Goal: Complete application form

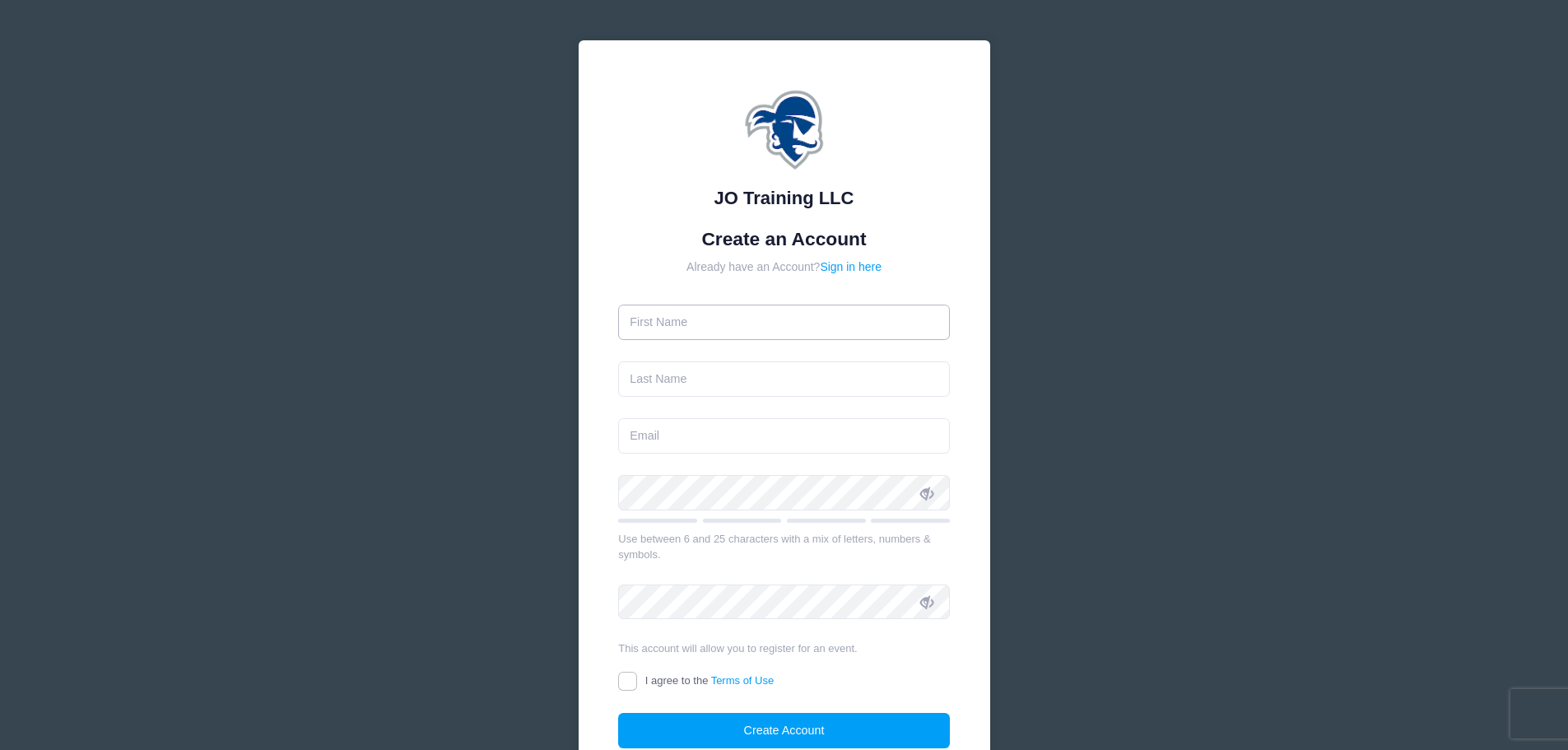
drag, startPoint x: 0, startPoint y: 0, endPoint x: 743, endPoint y: 316, distance: 807.4
click at [743, 316] on input "text" at bounding box center [784, 322] width 331 height 36
type input "[PERSON_NAME]"
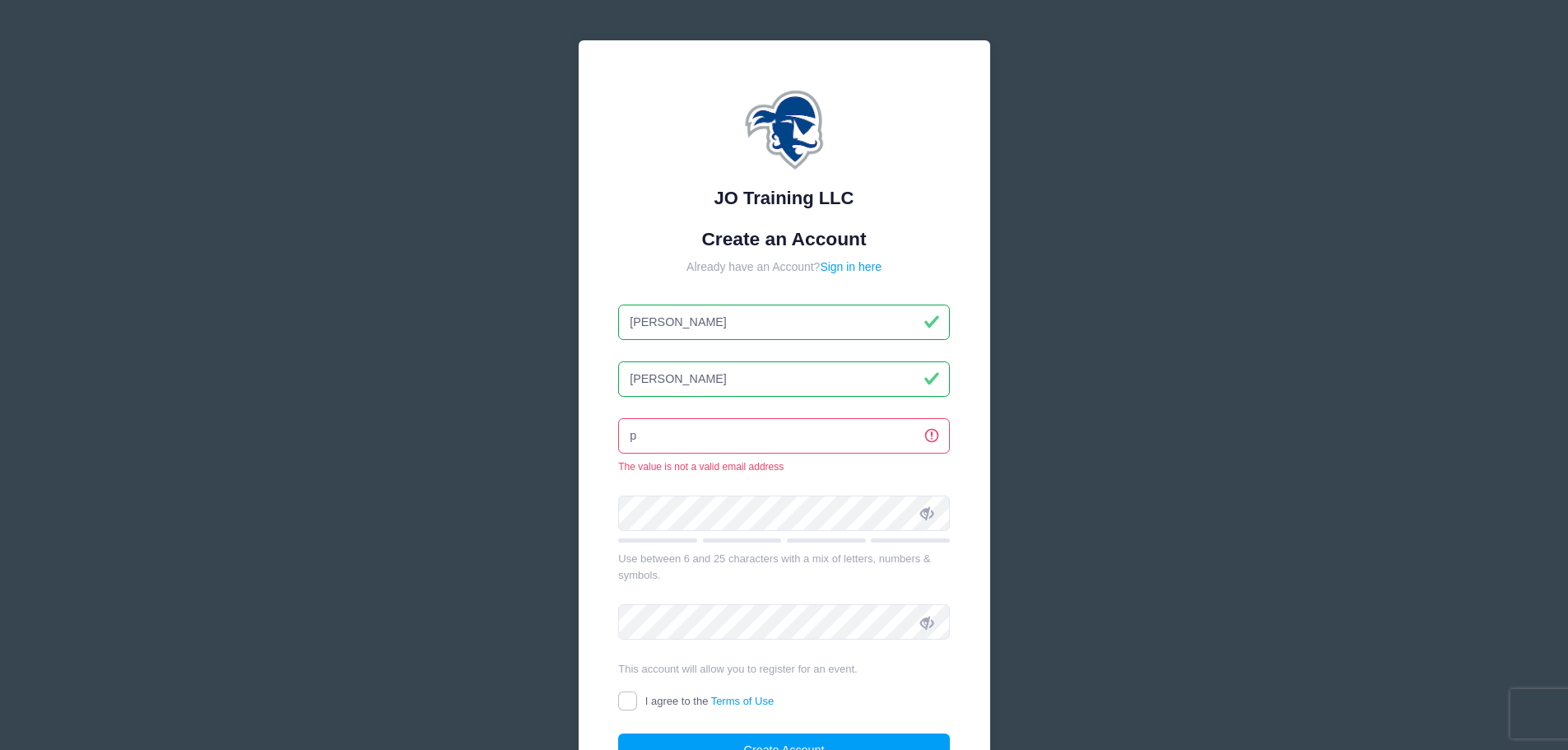
type input "[EMAIL_ADDRESS][DOMAIN_NAME]"
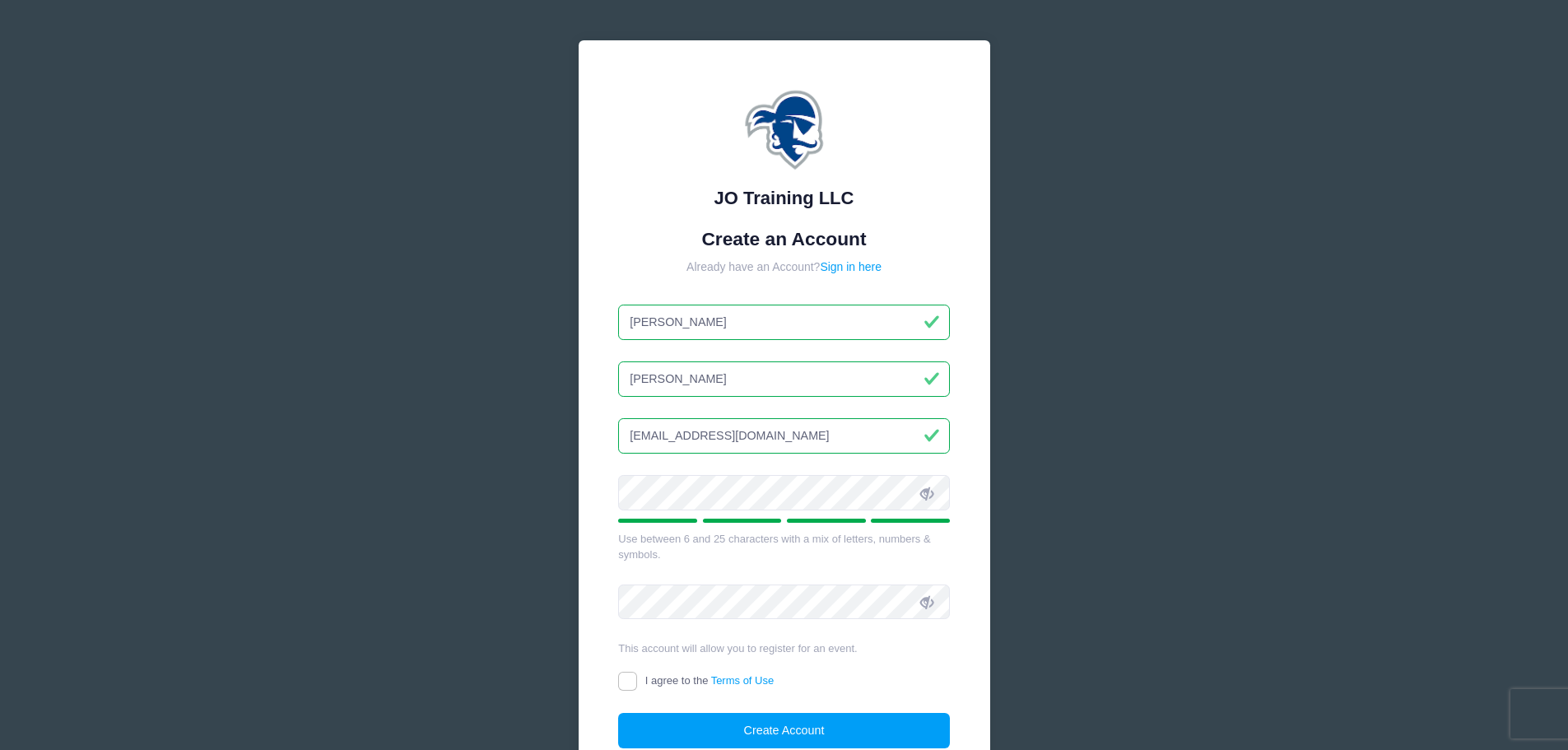
click at [925, 499] on icon at bounding box center [926, 492] width 13 height 13
click at [625, 673] on input "I agree to the Terms of Use" at bounding box center [628, 681] width 19 height 19
checkbox input "true"
click at [729, 728] on button "Create Account" at bounding box center [784, 731] width 331 height 36
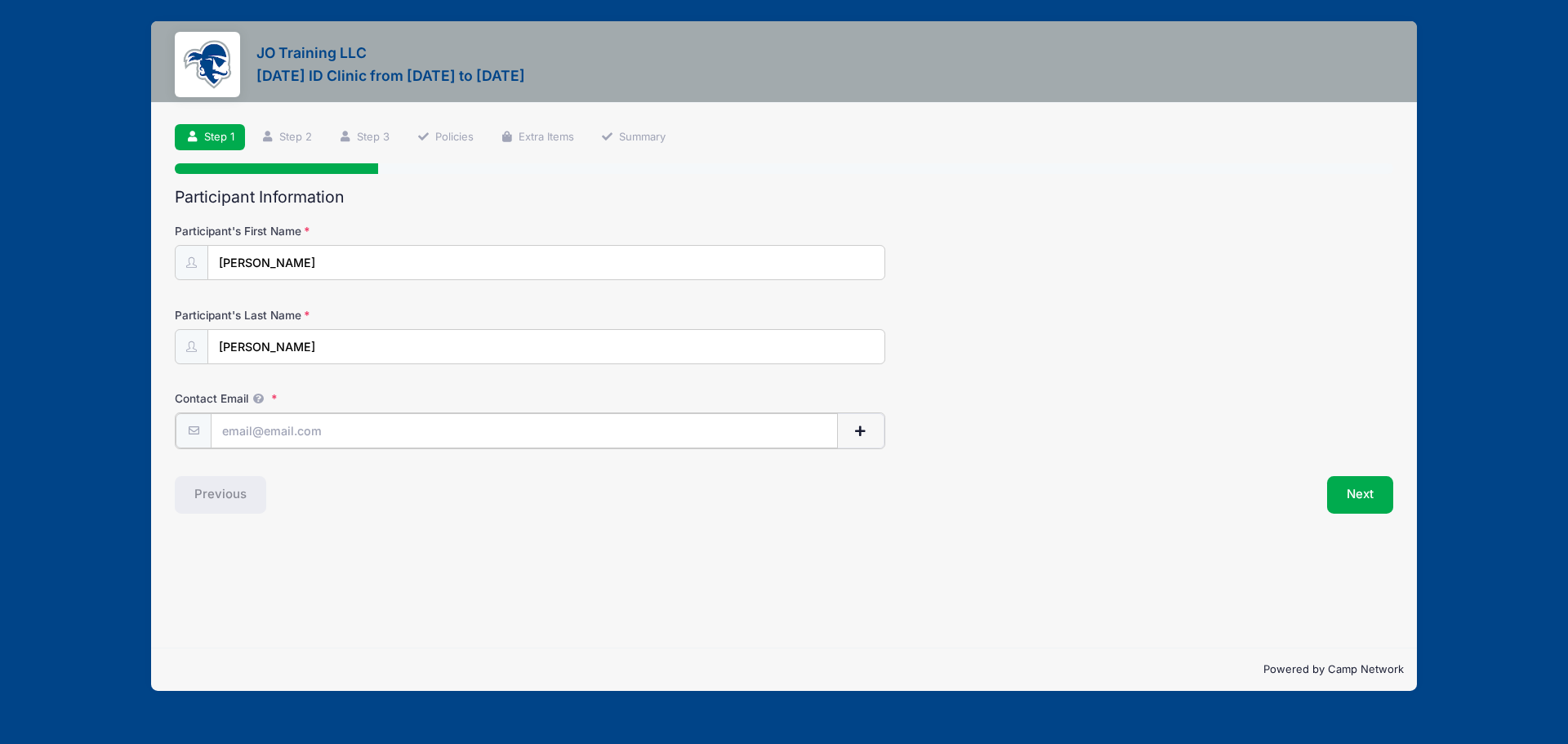
click at [266, 438] on input "Contact Email" at bounding box center [524, 431] width 627 height 35
type input "[EMAIL_ADDRESS][DOMAIN_NAME]"
drag, startPoint x: 992, startPoint y: 564, endPoint x: 1567, endPoint y: 495, distance: 579.1
click at [997, 562] on div "Step 1 /7 Step 1 Step 2 Step 3 Policies Extra Items Summary Participant Informa…" at bounding box center [784, 375] width 1266 height 545
click at [1352, 479] on button "Next" at bounding box center [1360, 494] width 66 height 38
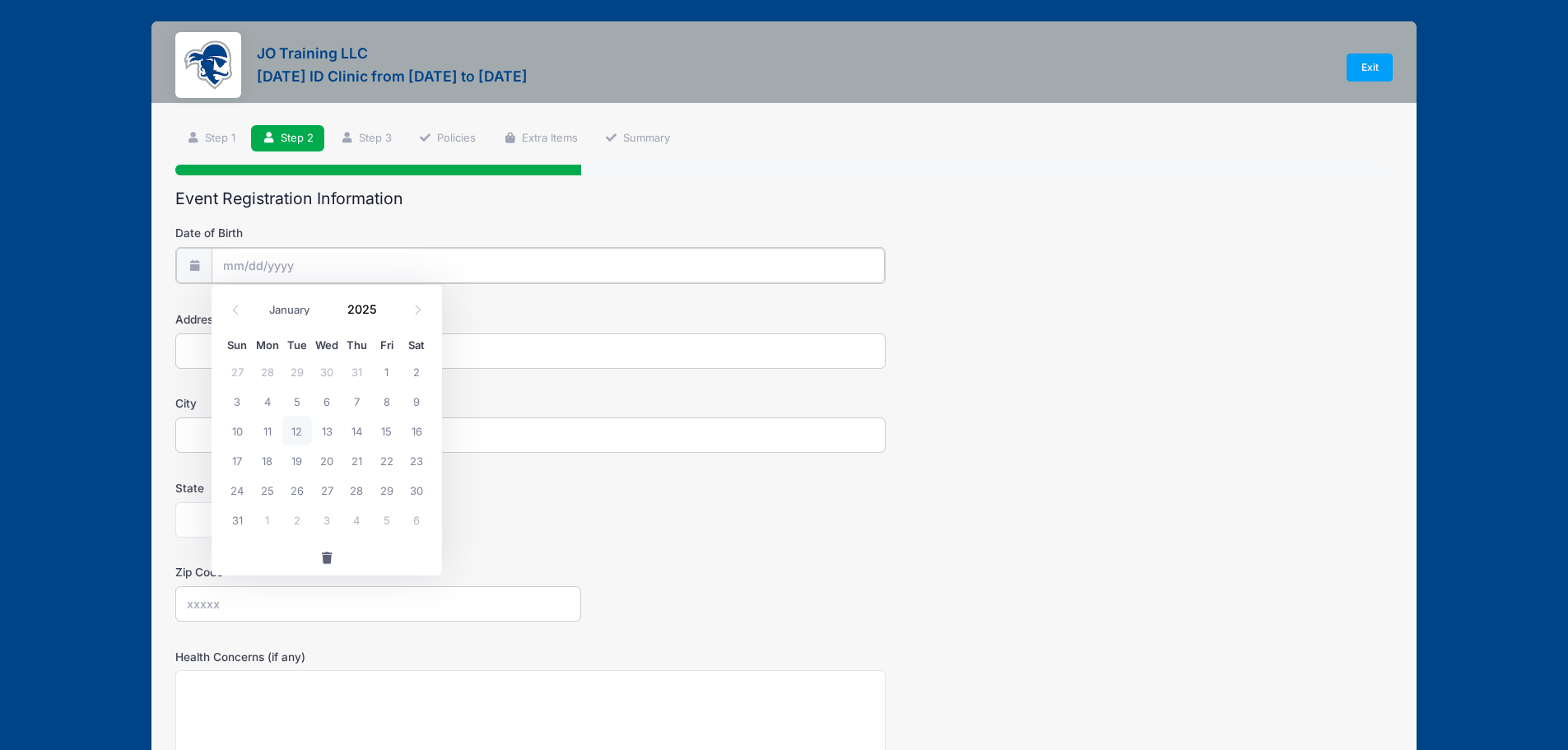
click at [253, 270] on input "Date of Birth" at bounding box center [548, 265] width 673 height 36
click at [378, 265] on input "Date of Birth" at bounding box center [548, 265] width 673 height 36
click at [386, 315] on span at bounding box center [386, 315] width 11 height 12
click at [382, 303] on span at bounding box center [386, 303] width 11 height 12
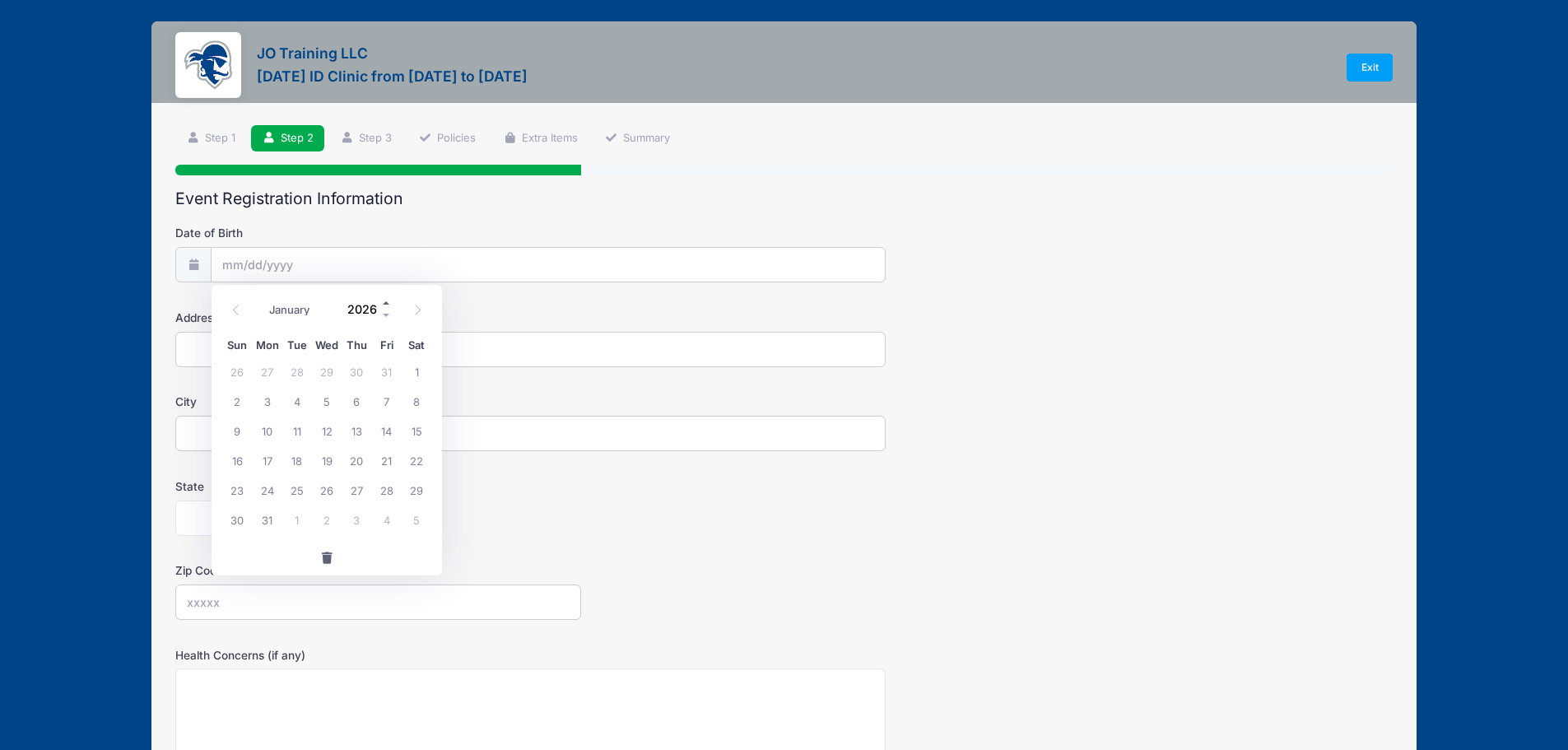
click at [382, 303] on span at bounding box center [386, 303] width 11 height 12
click at [385, 315] on span at bounding box center [386, 315] width 11 height 12
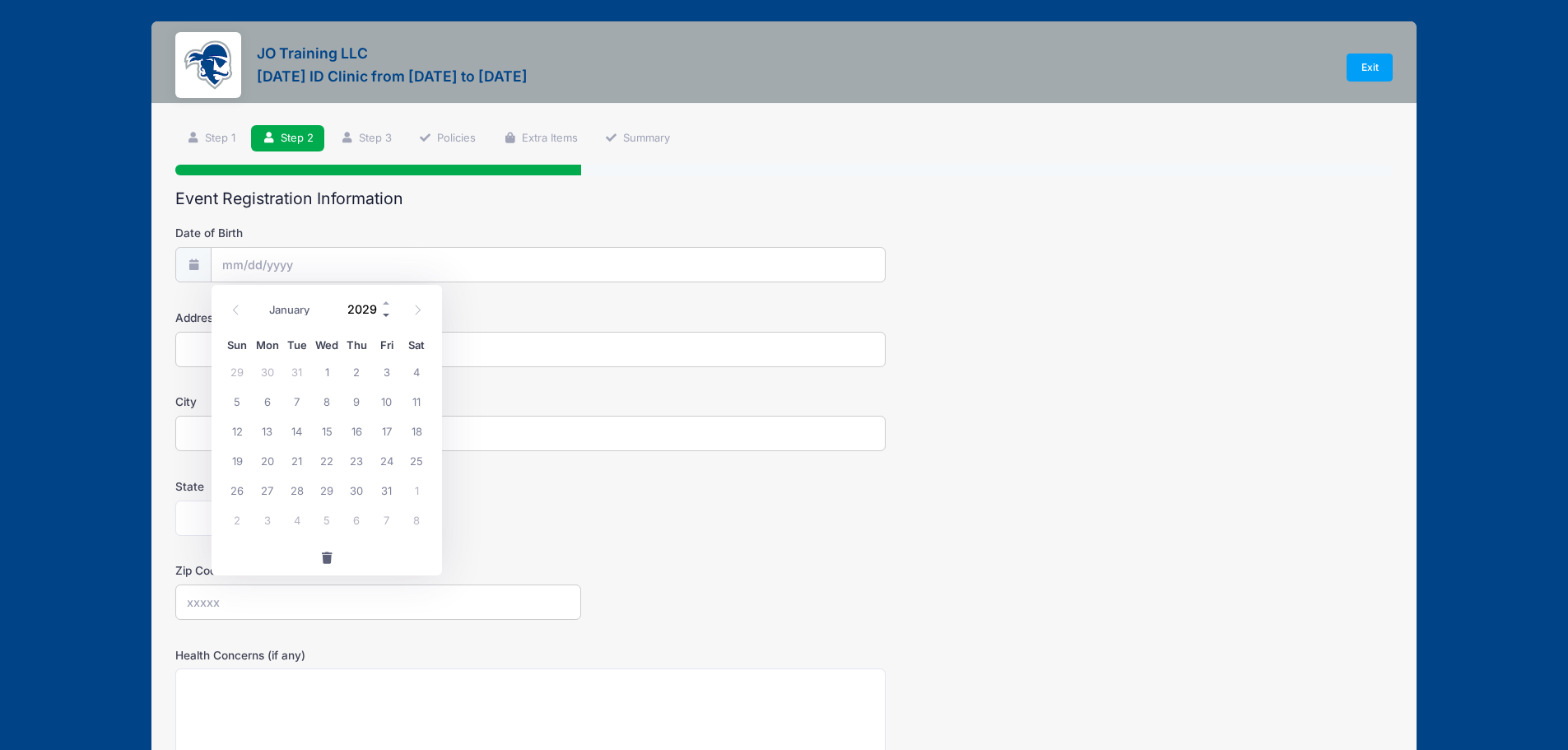
click at [386, 315] on span at bounding box center [386, 315] width 11 height 12
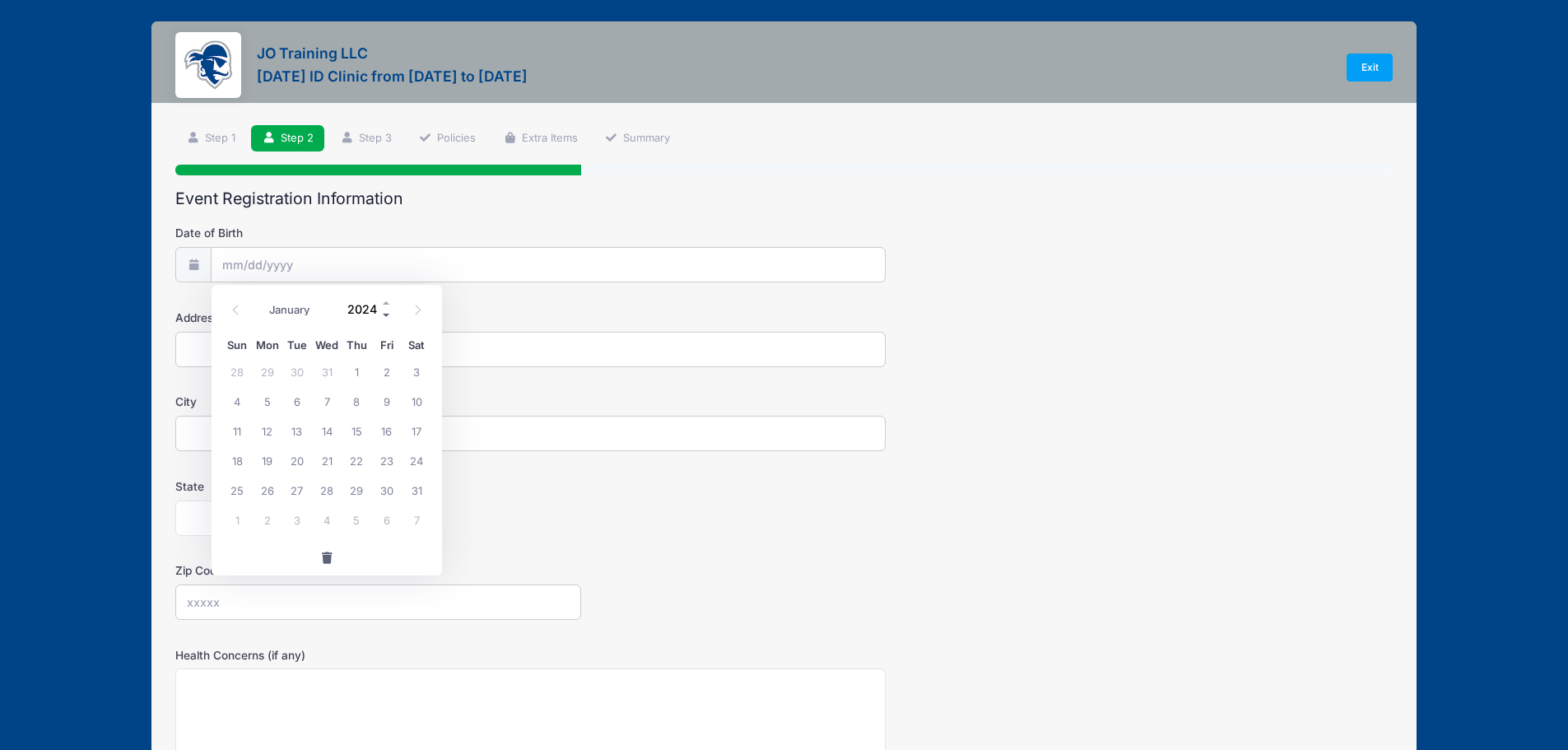
click at [386, 315] on span at bounding box center [386, 315] width 11 height 12
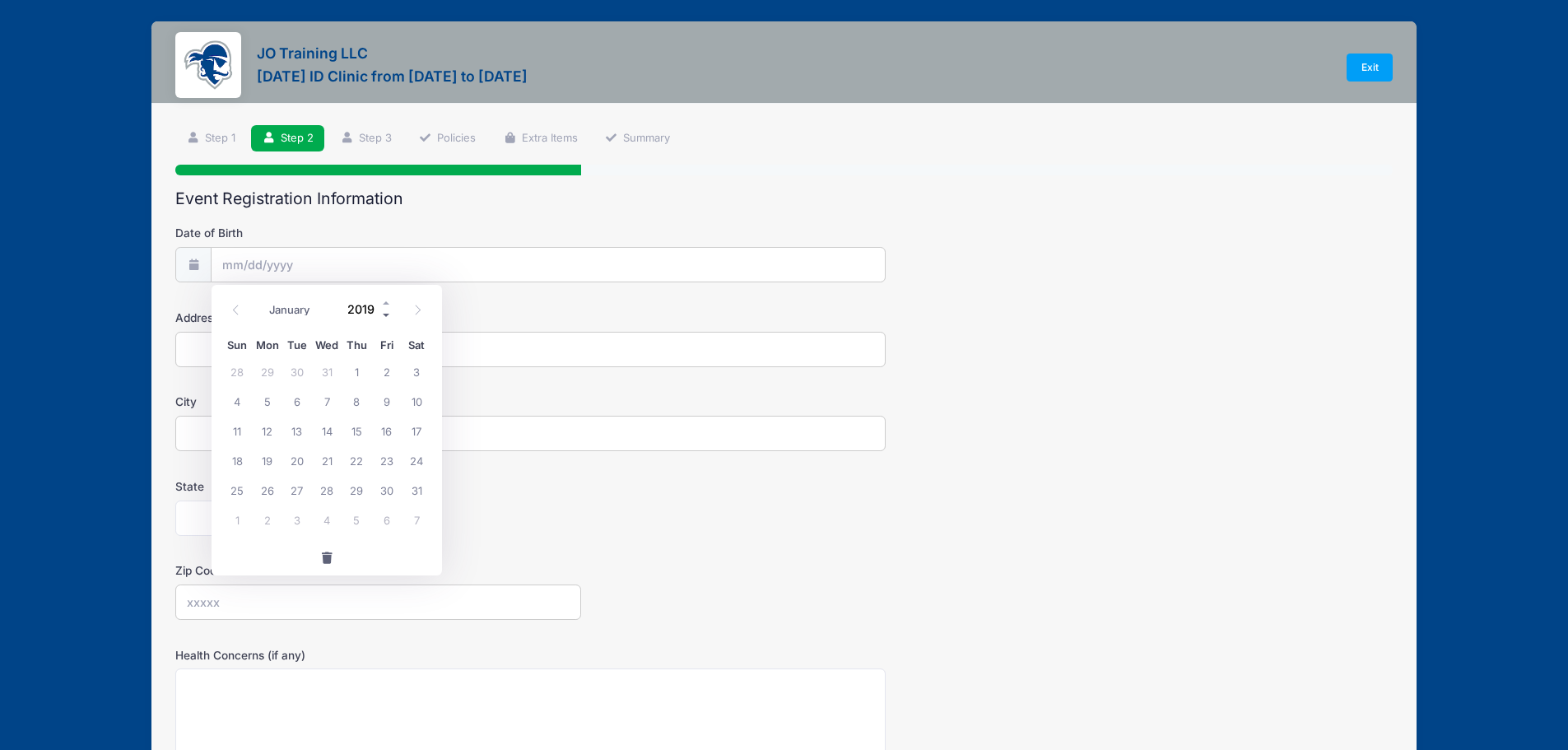
click at [386, 315] on span at bounding box center [386, 315] width 11 height 12
click at [386, 316] on span at bounding box center [386, 315] width 11 height 12
click at [386, 317] on span at bounding box center [386, 315] width 11 height 12
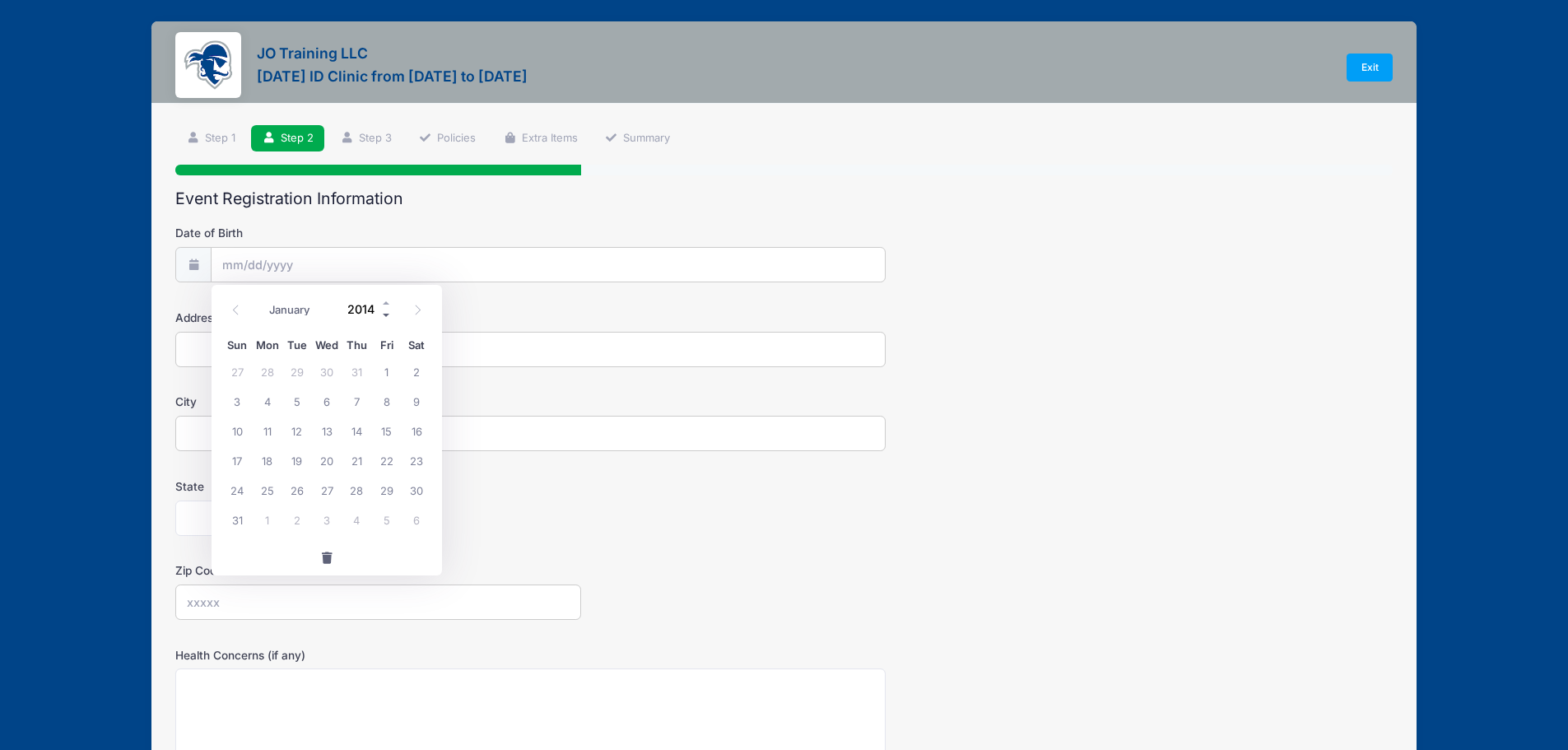
click at [386, 317] on span at bounding box center [386, 315] width 11 height 12
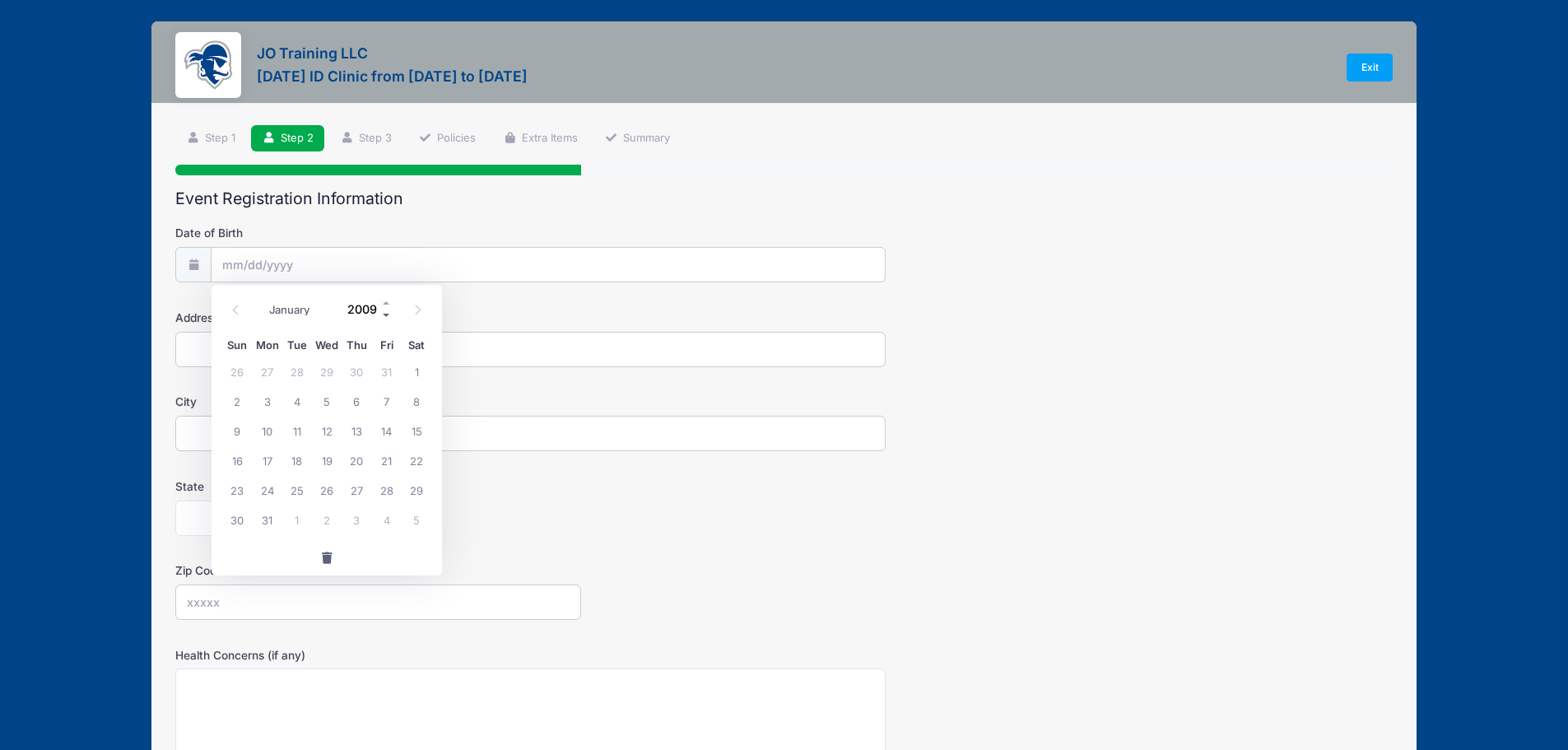
click at [386, 317] on span at bounding box center [386, 315] width 11 height 12
type input "2008"
click at [243, 309] on span at bounding box center [236, 310] width 27 height 28
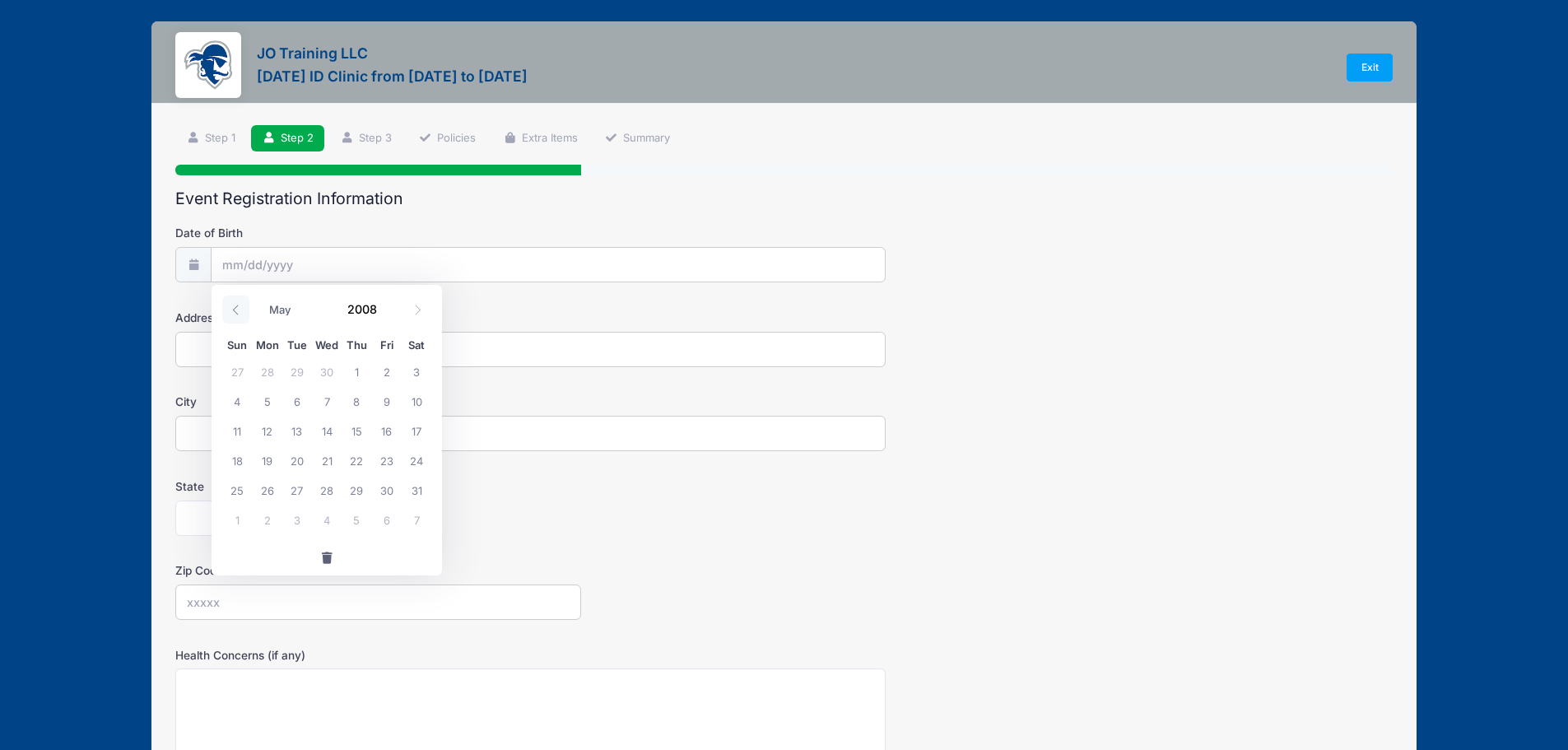
click at [243, 309] on span at bounding box center [236, 310] width 27 height 28
select select "0"
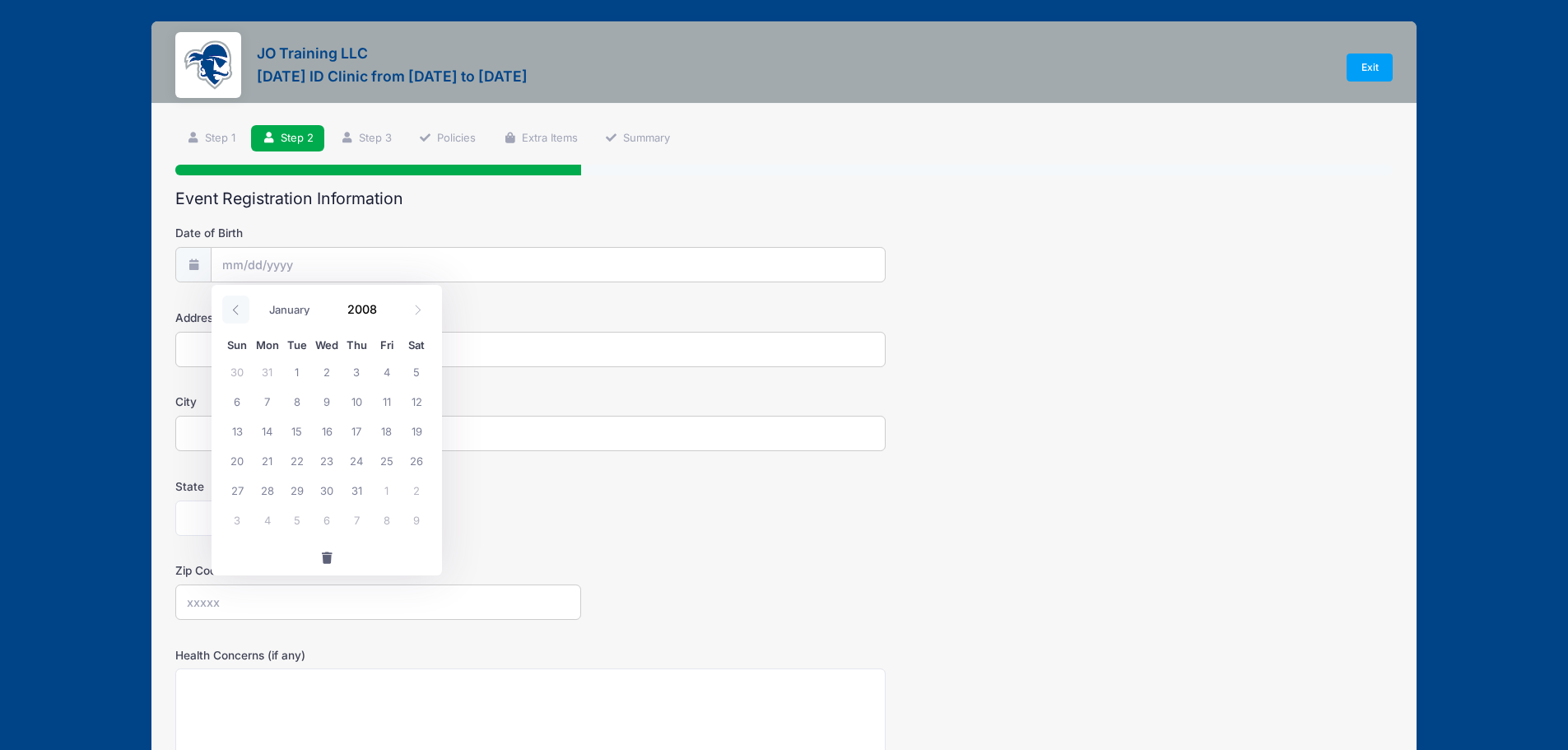
click at [243, 309] on span at bounding box center [236, 310] width 27 height 28
type input "2007"
click at [243, 309] on span at bounding box center [236, 310] width 27 height 28
click at [412, 308] on icon at bounding box center [417, 310] width 10 height 10
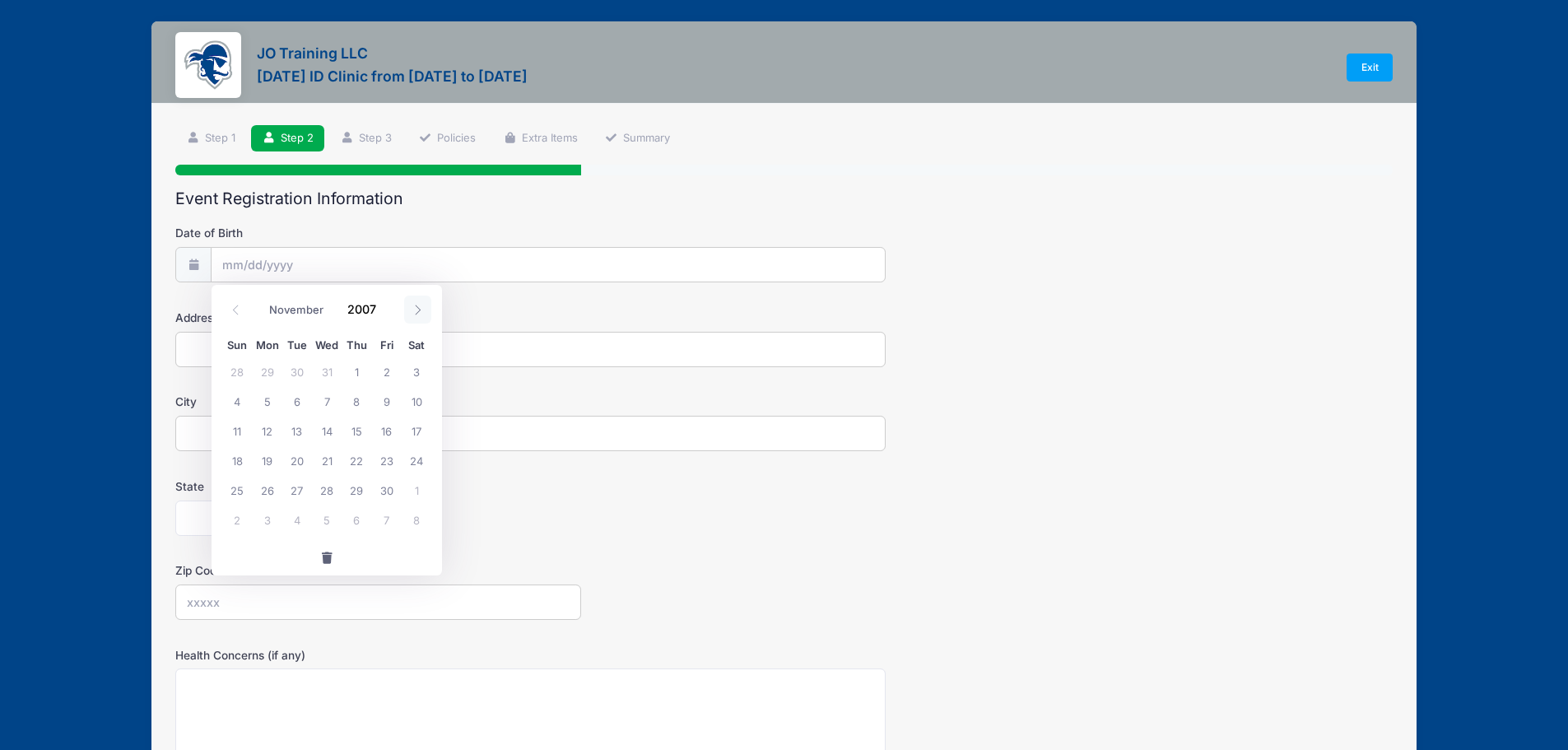
click at [412, 308] on icon at bounding box center [417, 310] width 10 height 10
select select "11"
click at [412, 308] on icon at bounding box center [417, 310] width 10 height 10
type input "2008"
click at [412, 308] on icon at bounding box center [417, 310] width 10 height 10
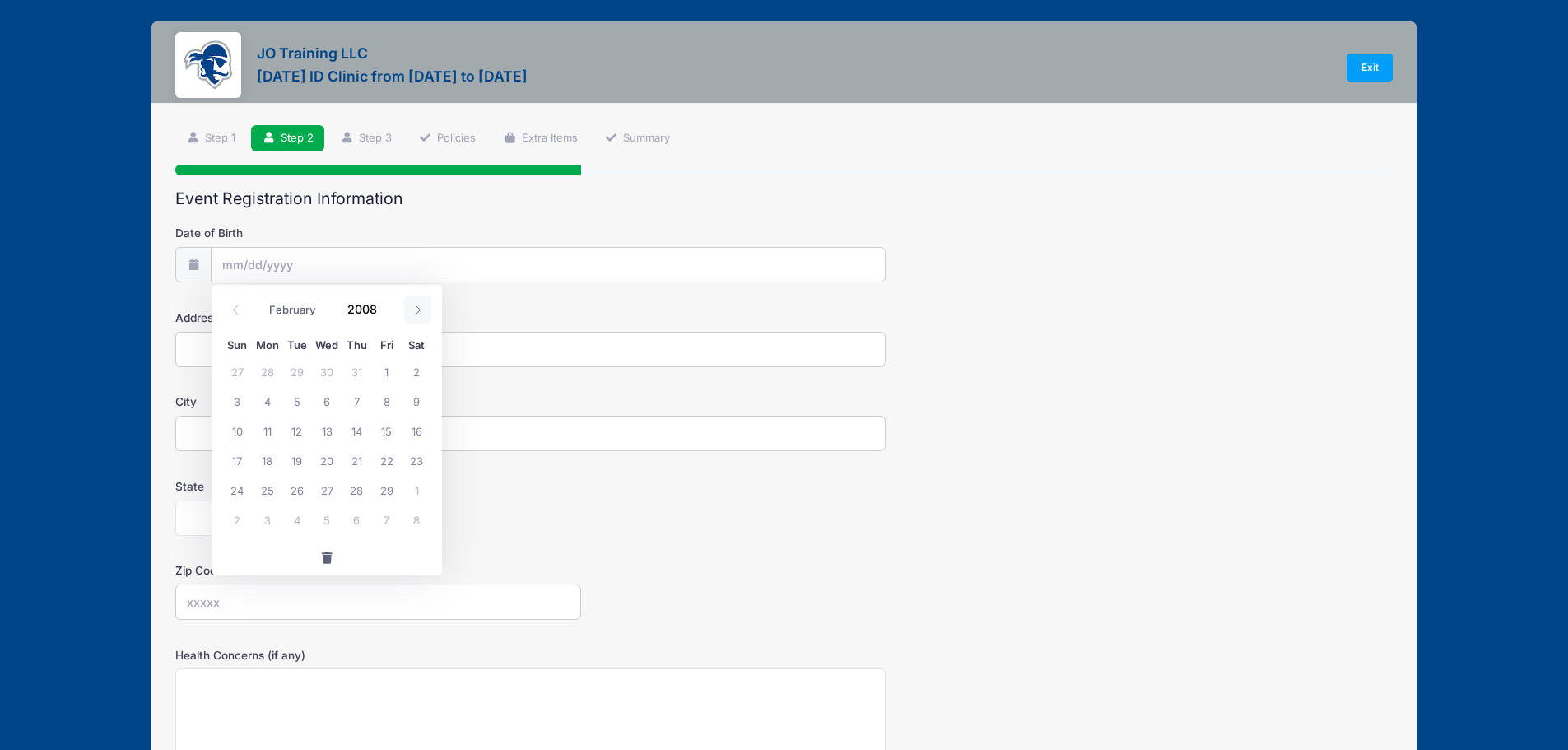
click at [412, 308] on icon at bounding box center [417, 310] width 10 height 10
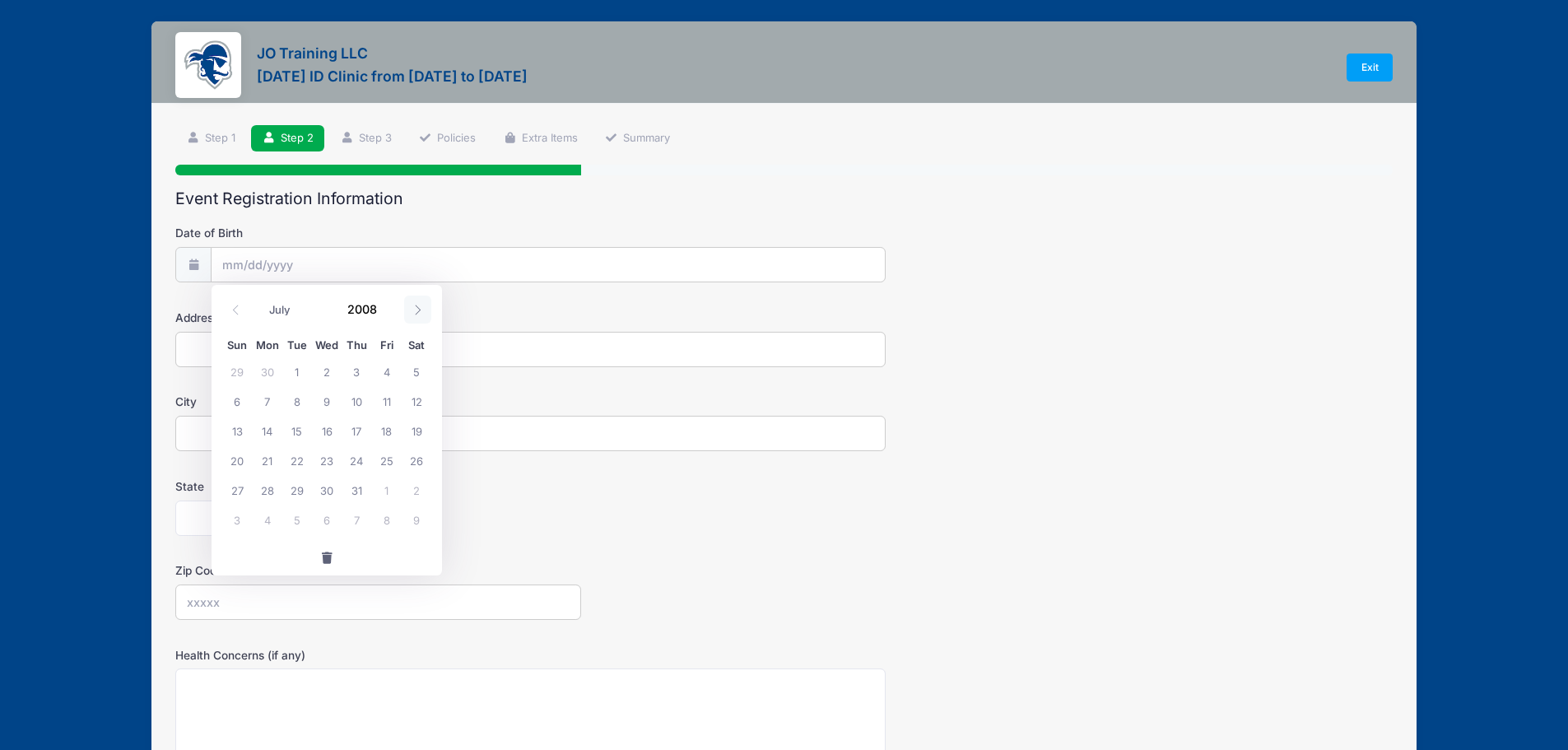
click at [412, 308] on icon at bounding box center [417, 310] width 10 height 10
click at [236, 310] on icon at bounding box center [236, 310] width 10 height 10
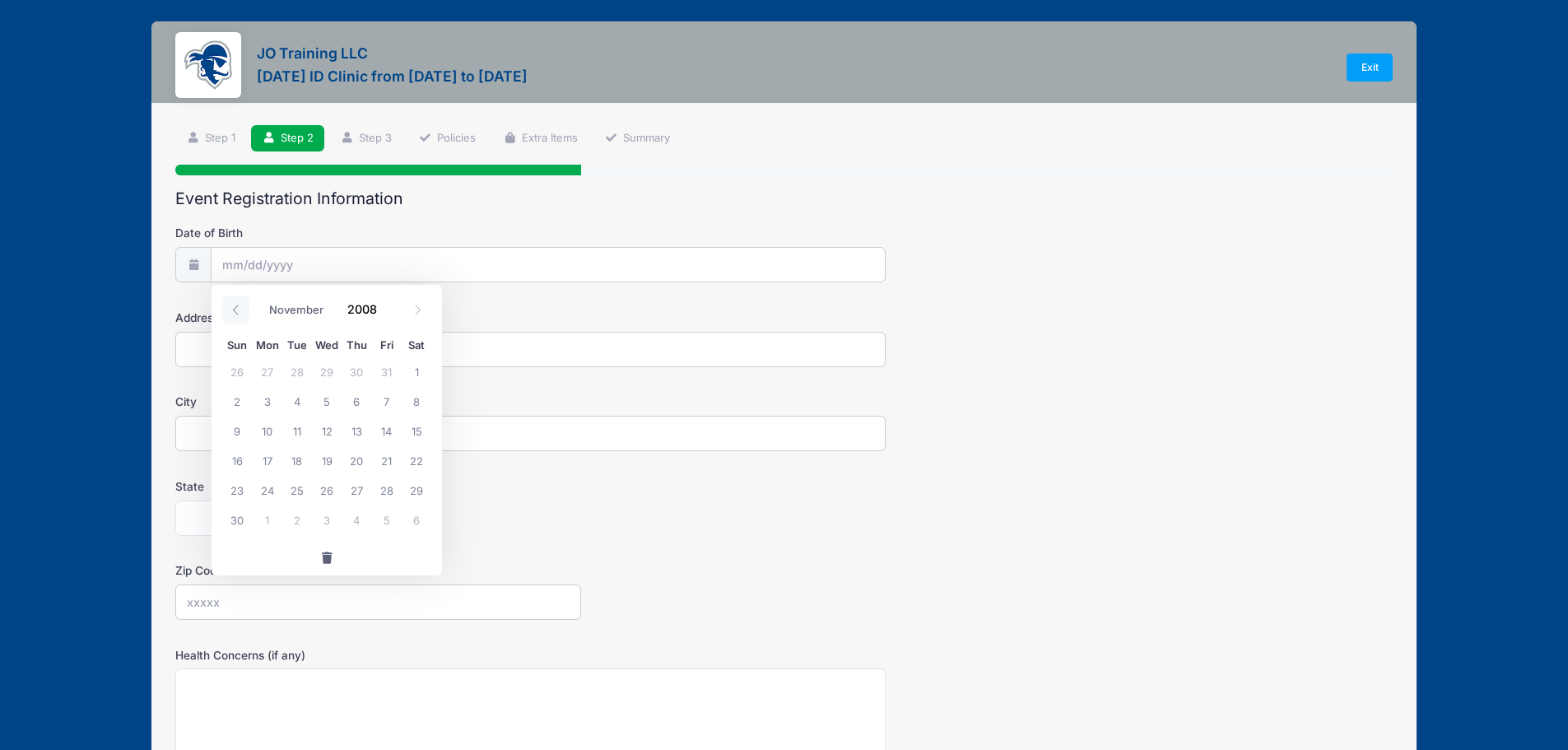
select select "9"
click at [354, 452] on span "23" at bounding box center [357, 460] width 30 height 30
type input "10/23/2008"
click at [350, 455] on span "23" at bounding box center [357, 460] width 30 height 30
click at [307, 360] on input "Address" at bounding box center [530, 349] width 711 height 36
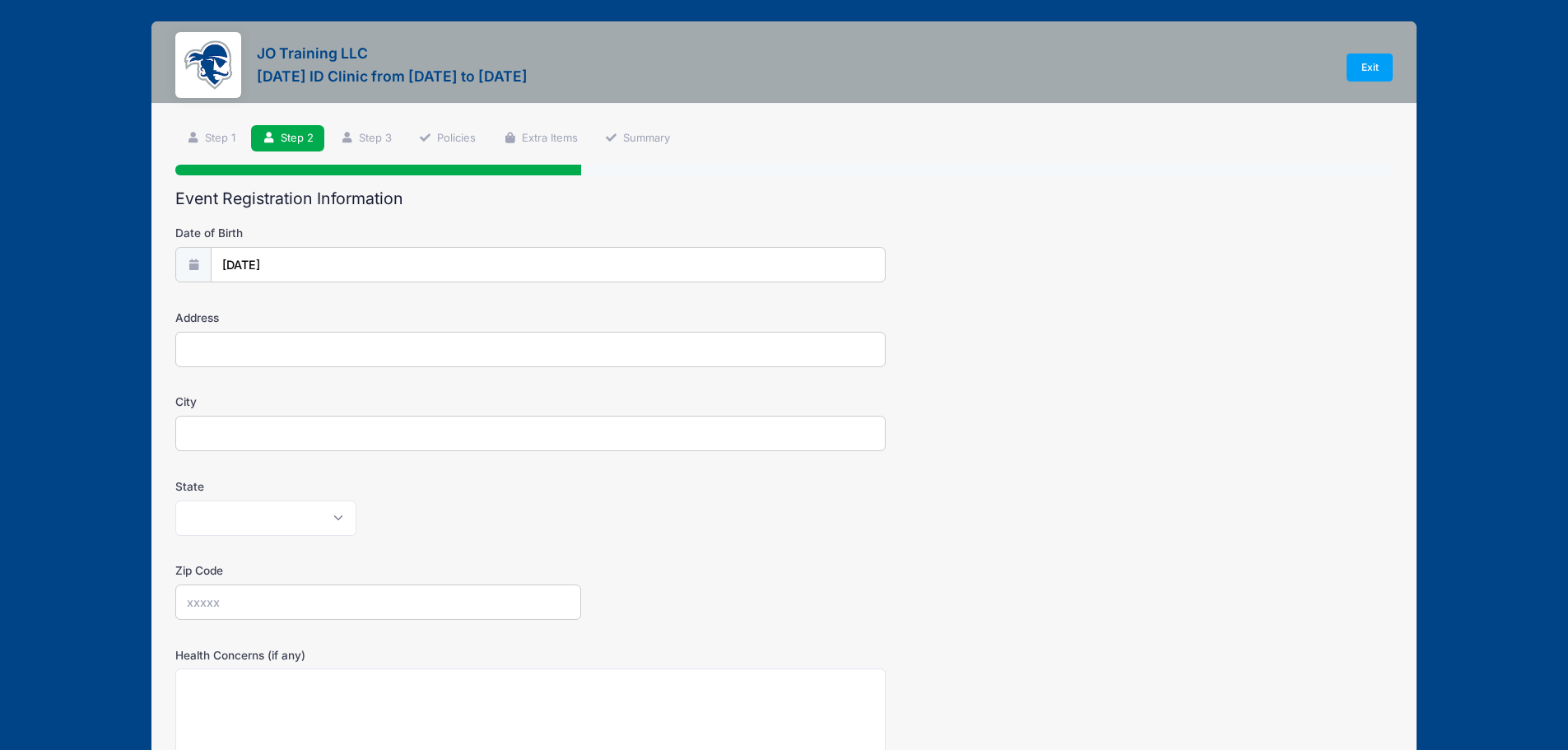
type input "3411 Quaker St."
type input "Wall"
select select "NJ"
type input "07719"
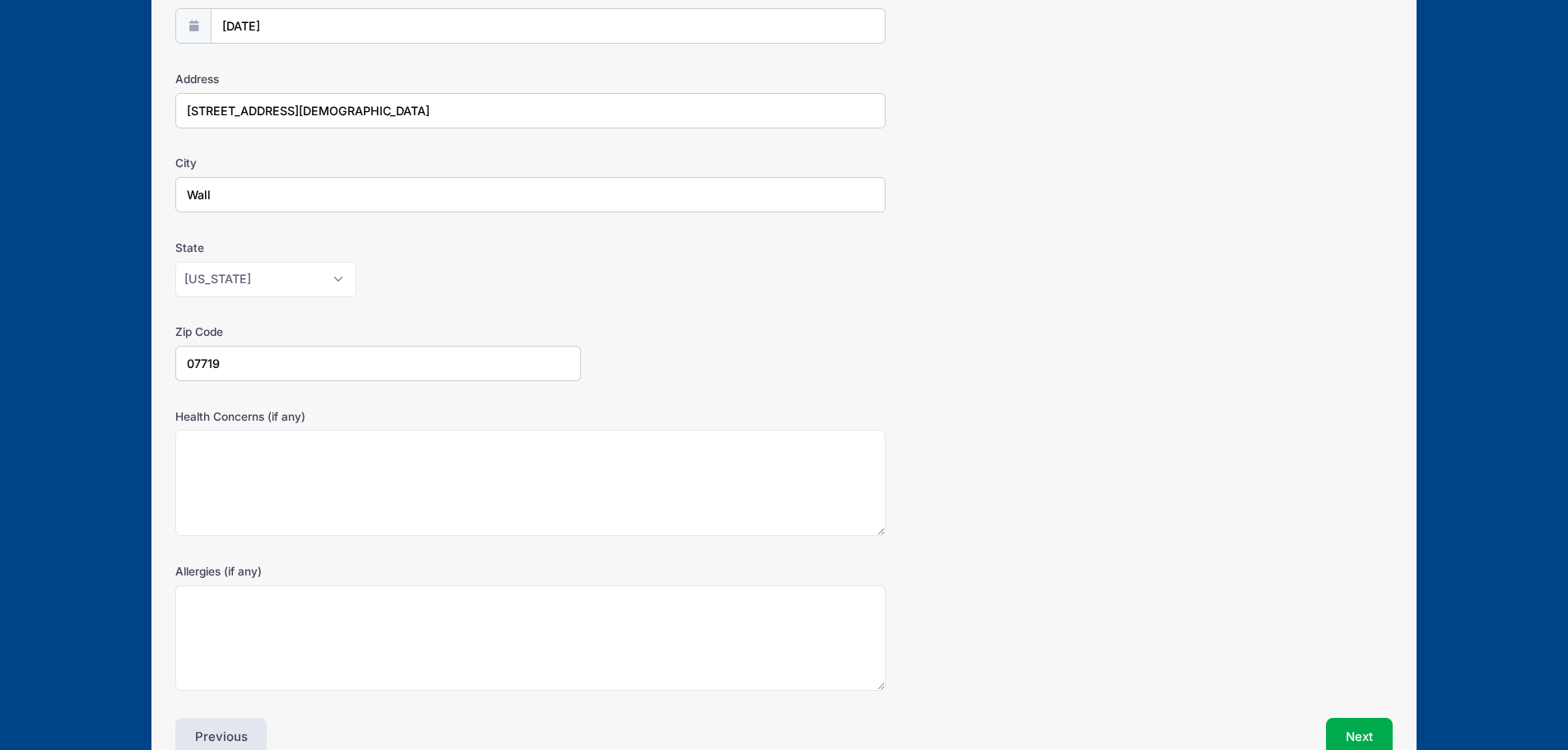
scroll to position [330, 0]
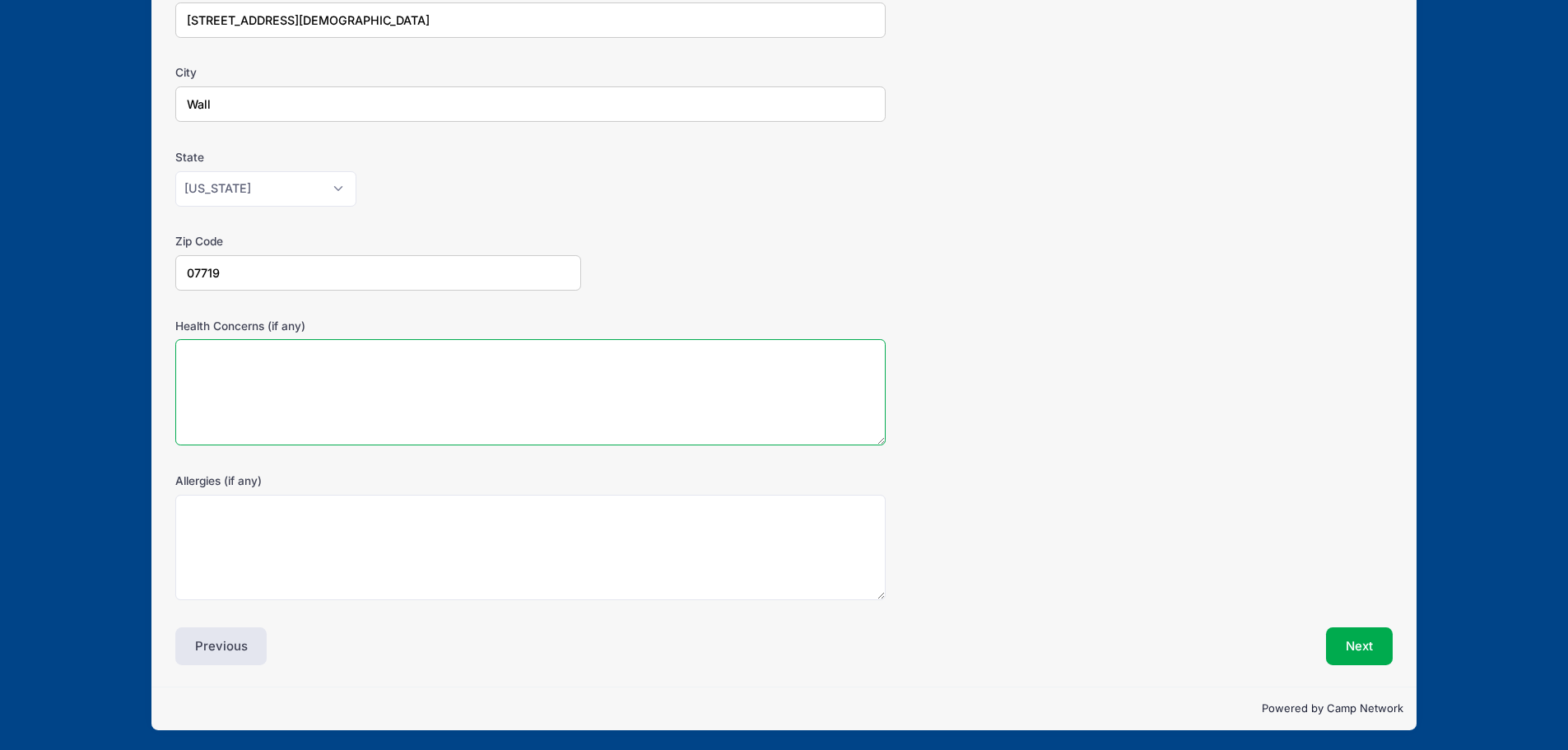
click at [310, 353] on textarea "Health Concerns (if any)" at bounding box center [530, 392] width 711 height 106
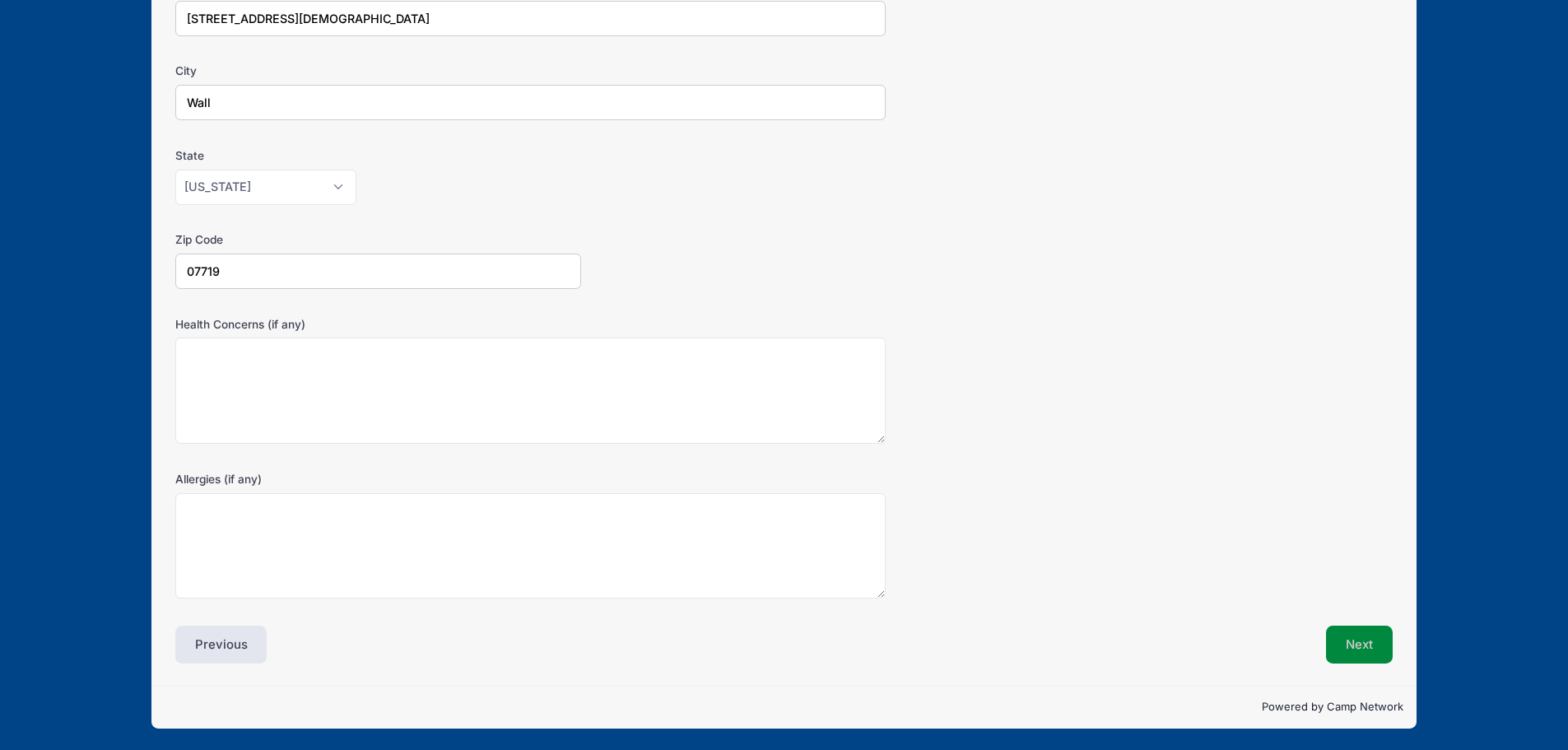
click at [1345, 646] on button "Next" at bounding box center [1359, 645] width 67 height 38
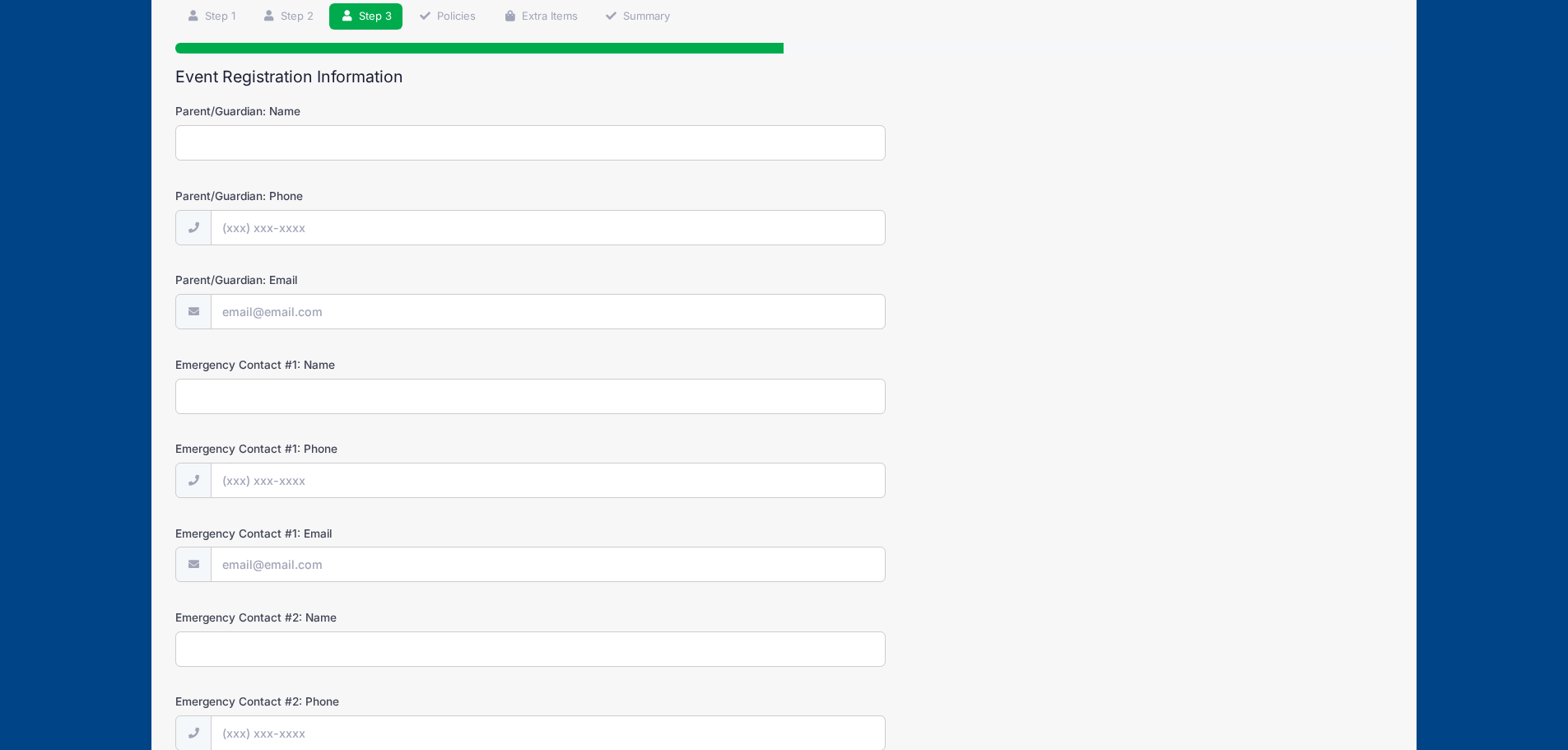
scroll to position [0, 0]
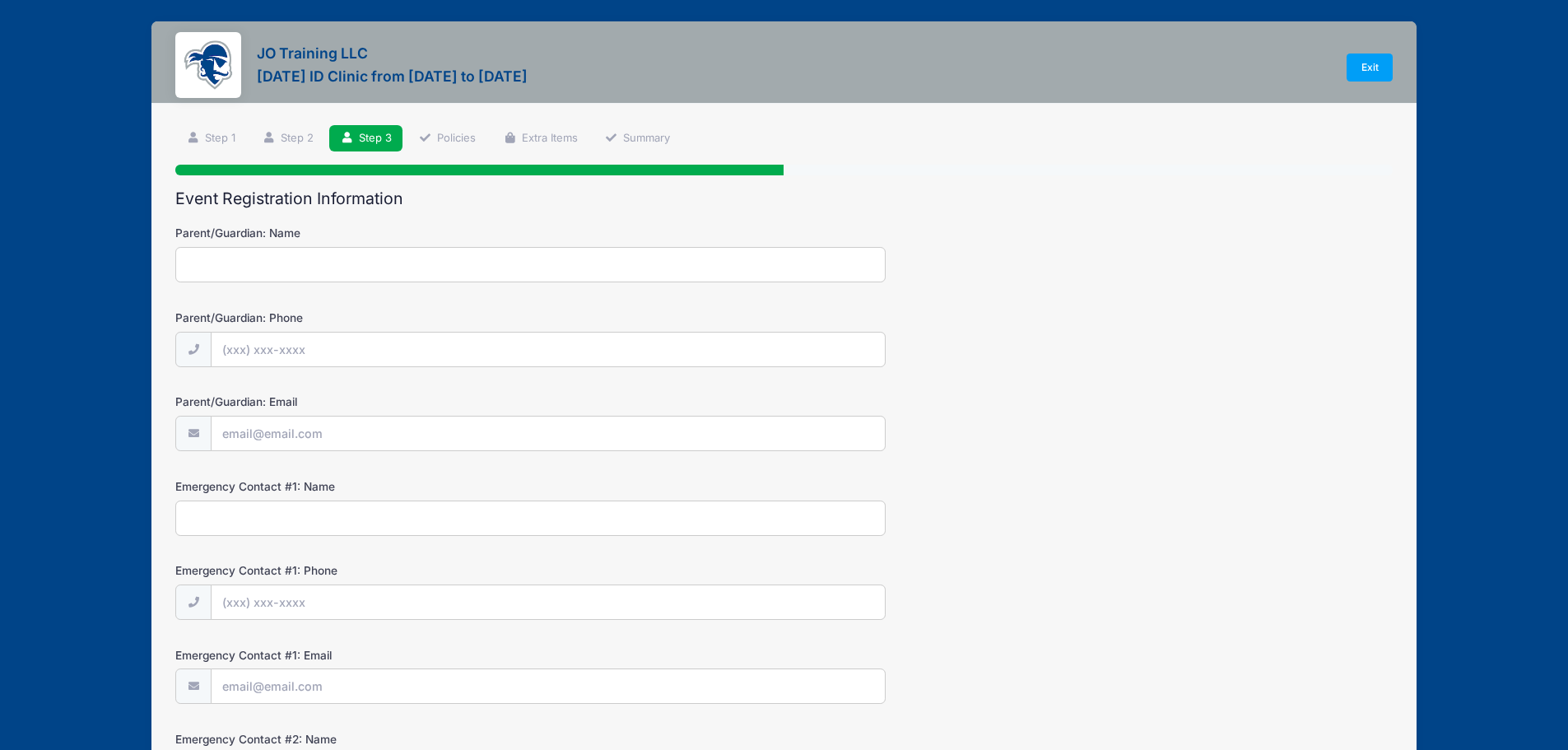
click at [396, 265] on input "Parent/Guardian: Name" at bounding box center [530, 265] width 711 height 36
type input "Catherine Petillo"
click at [361, 338] on input "Parent/Guardian: Phone" at bounding box center [548, 350] width 673 height 36
type input "(732) 496-1159"
click at [353, 433] on input "Parent/Guardian: Email" at bounding box center [548, 434] width 673 height 36
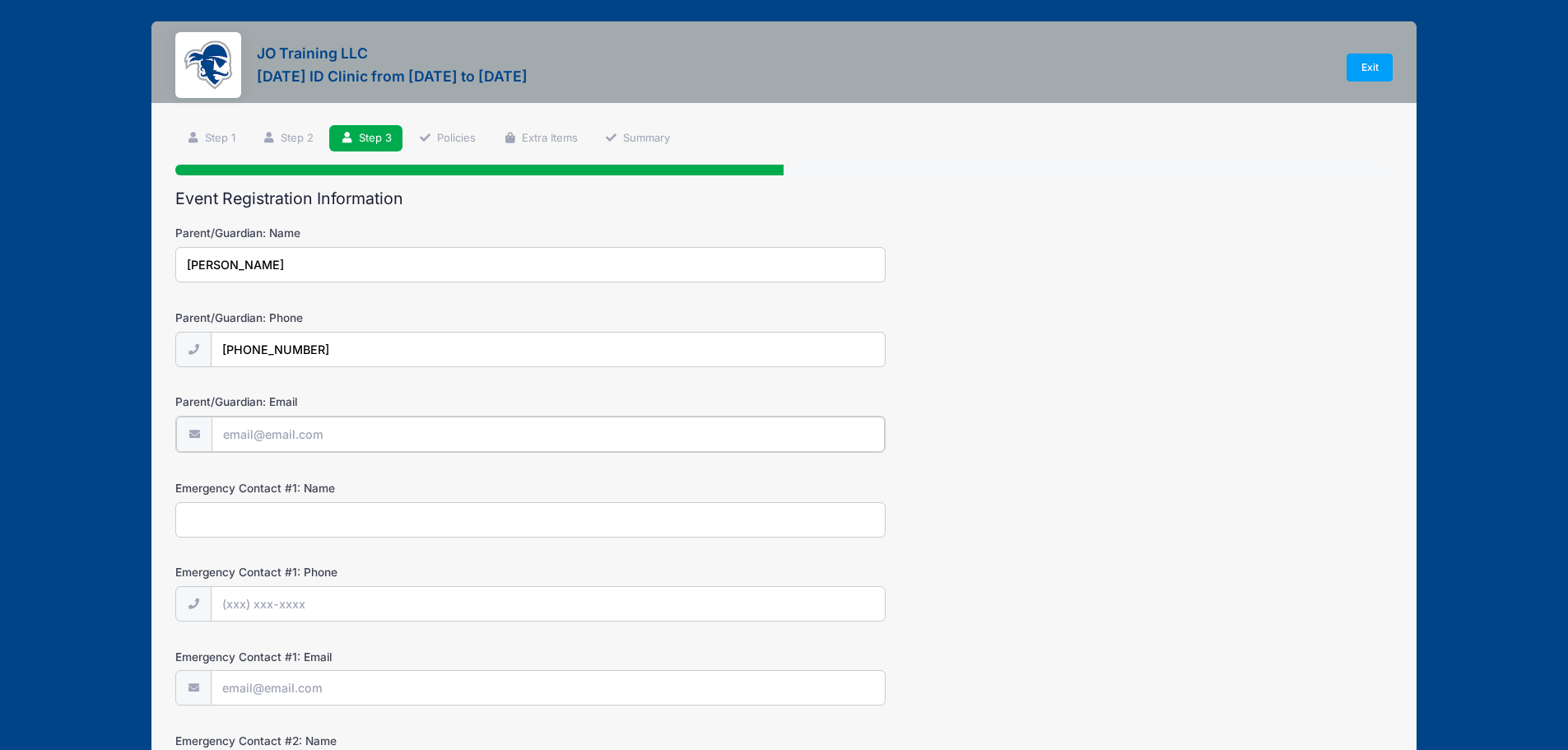
type input "[EMAIL_ADDRESS][DOMAIN_NAME]"
click at [333, 517] on input "Emergency Contact #1: Name" at bounding box center [530, 518] width 711 height 36
type input "Cathy Petillo"
type input "(732) 496-1159"
type input "[EMAIL_ADDRESS][DOMAIN_NAME]"
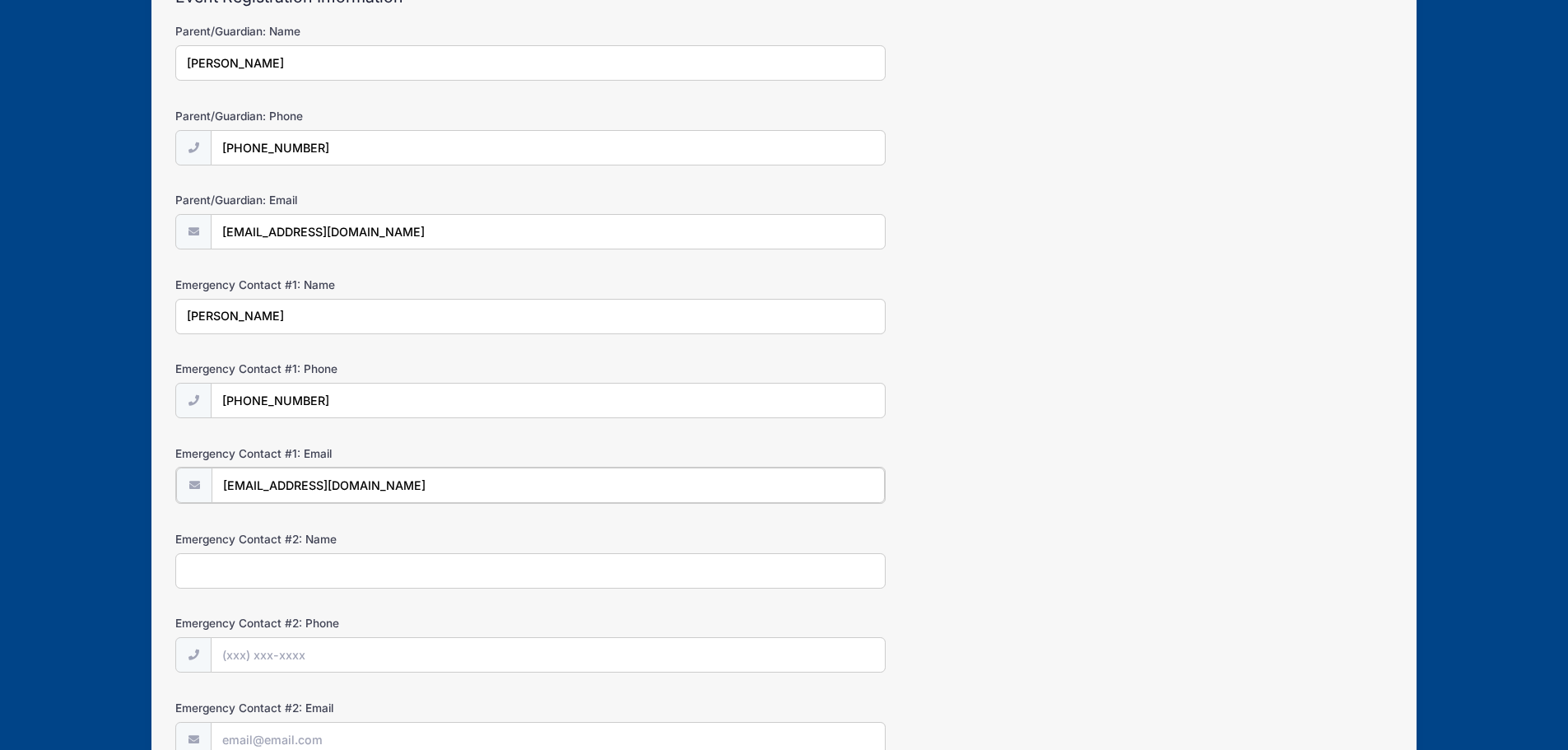
scroll to position [247, 0]
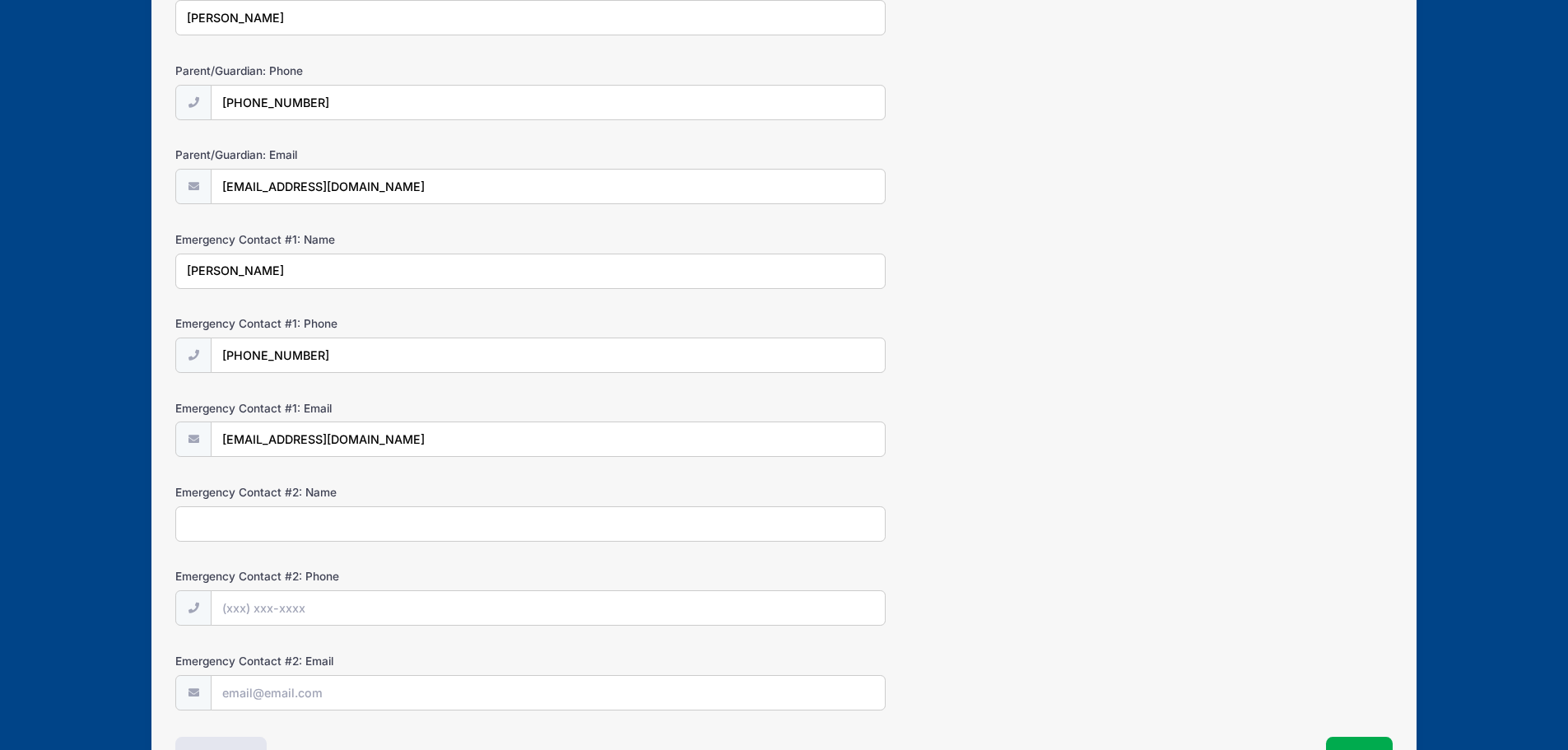
click at [277, 535] on input "Emergency Contact #2: Name" at bounding box center [530, 524] width 711 height 36
type input "Jason Petillo"
click at [268, 606] on input "Emergency Contact #2: Phone" at bounding box center [548, 608] width 673 height 36
type input "(732) 496-1172"
click at [324, 690] on input "Emergency Contact #2: Email" at bounding box center [548, 693] width 673 height 36
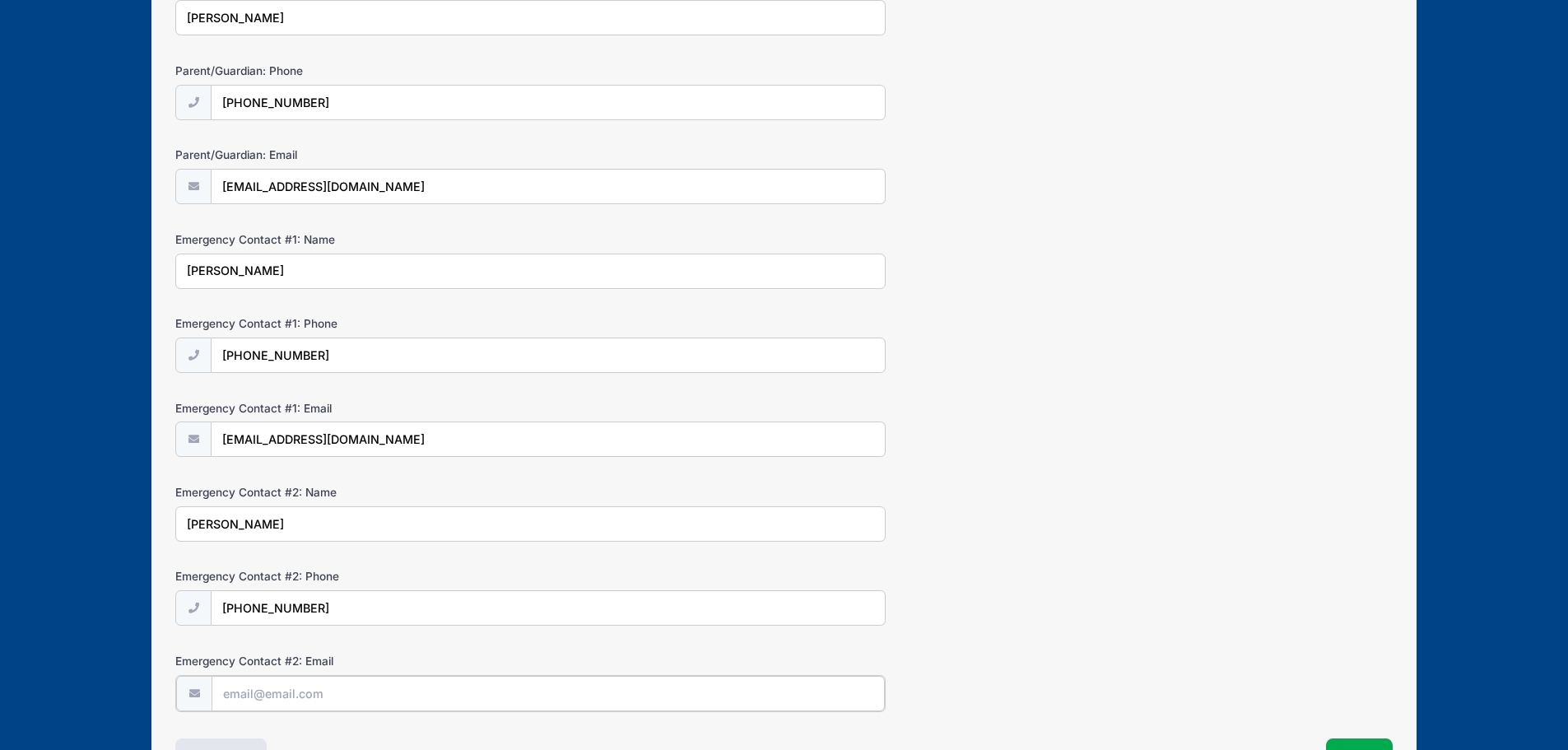
type input "[EMAIL_ADDRESS][DOMAIN_NAME]"
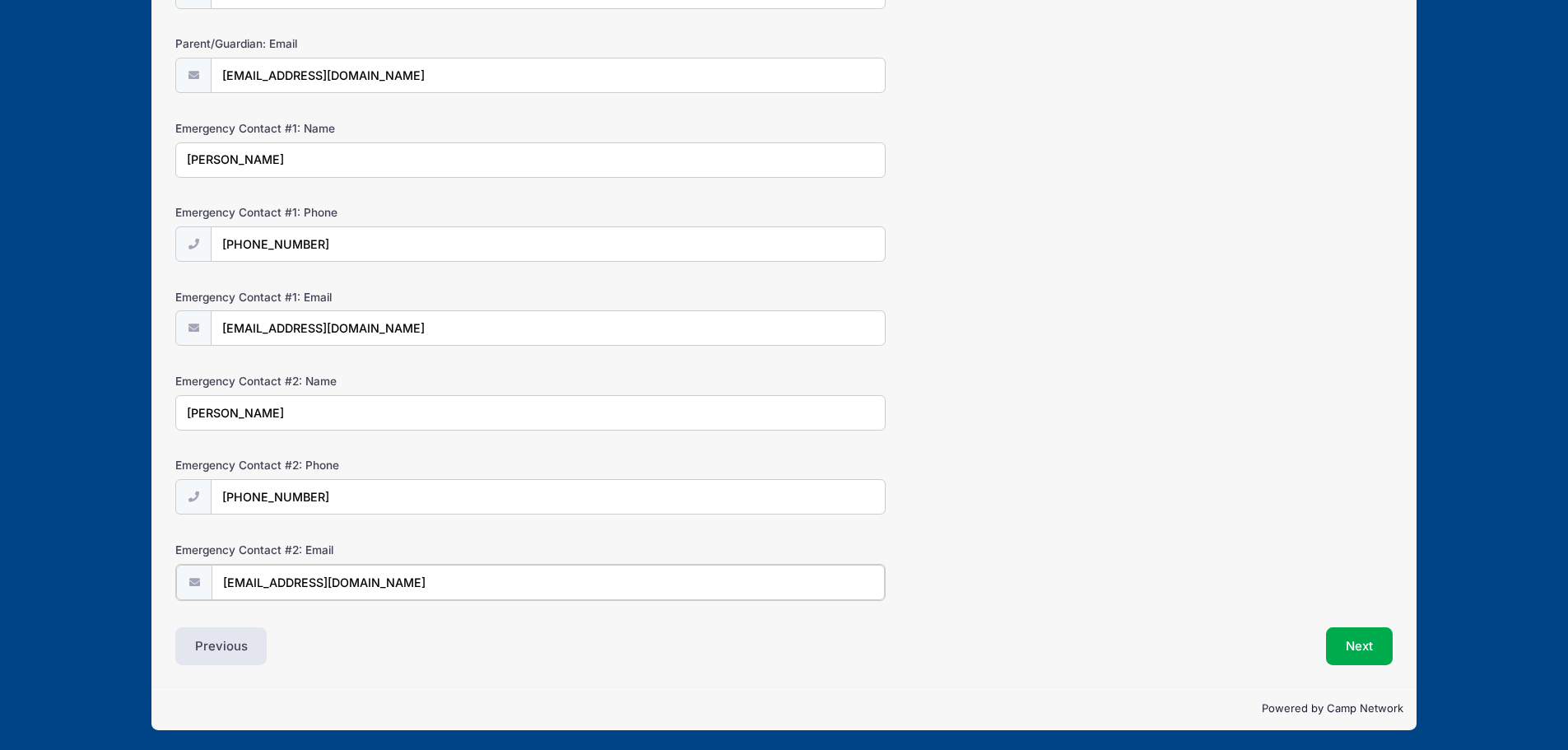
scroll to position [360, 0]
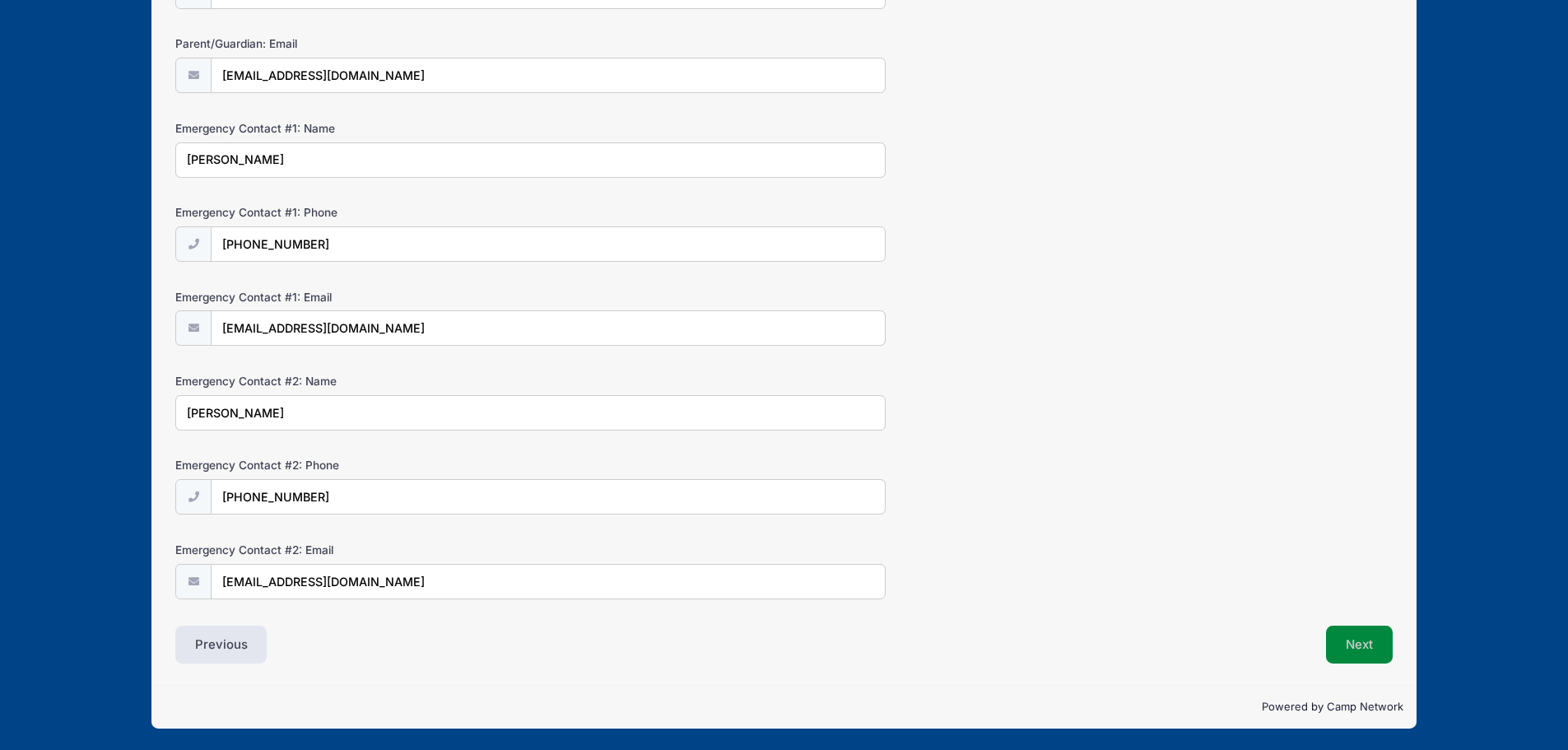
click at [1361, 641] on button "Next" at bounding box center [1359, 645] width 67 height 38
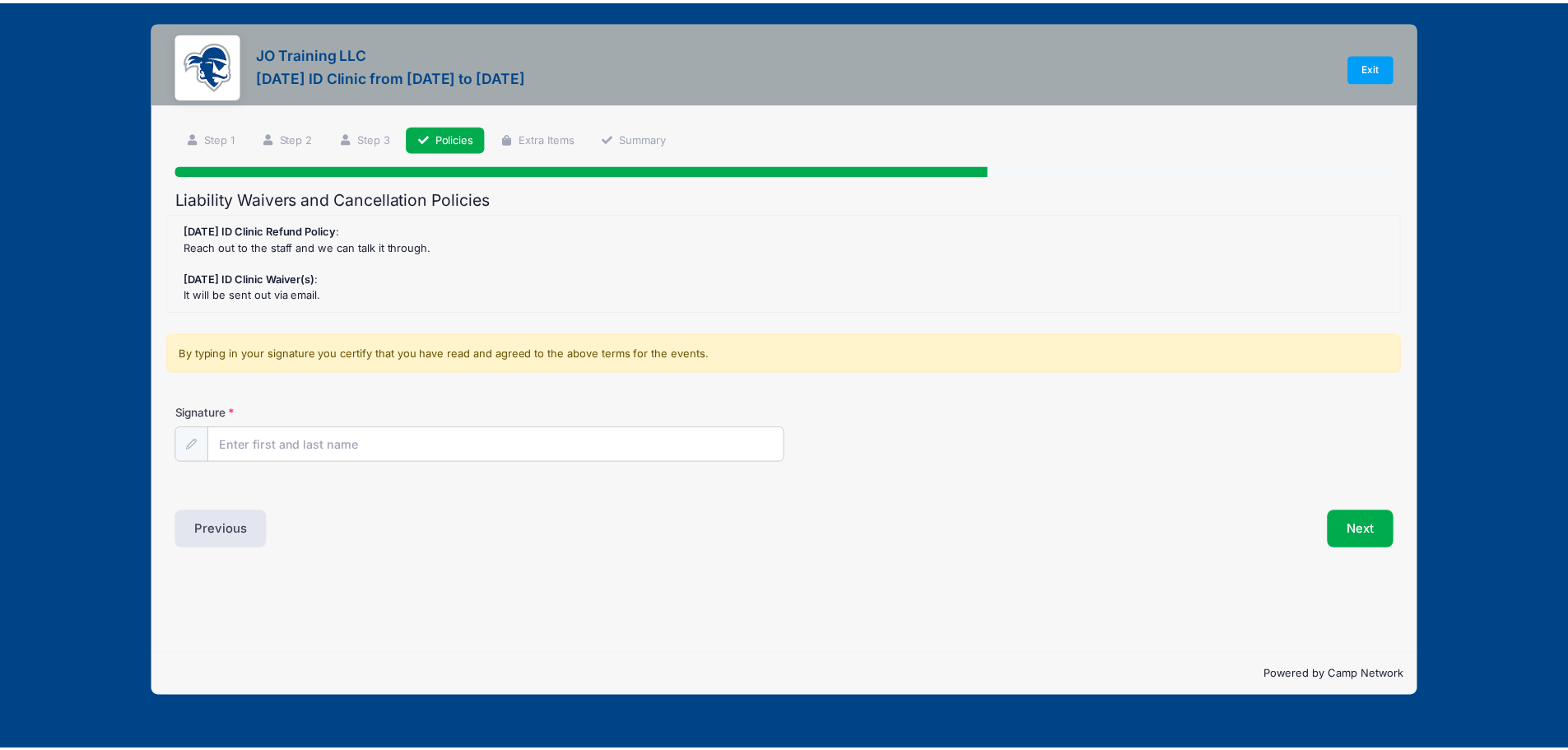
scroll to position [0, 0]
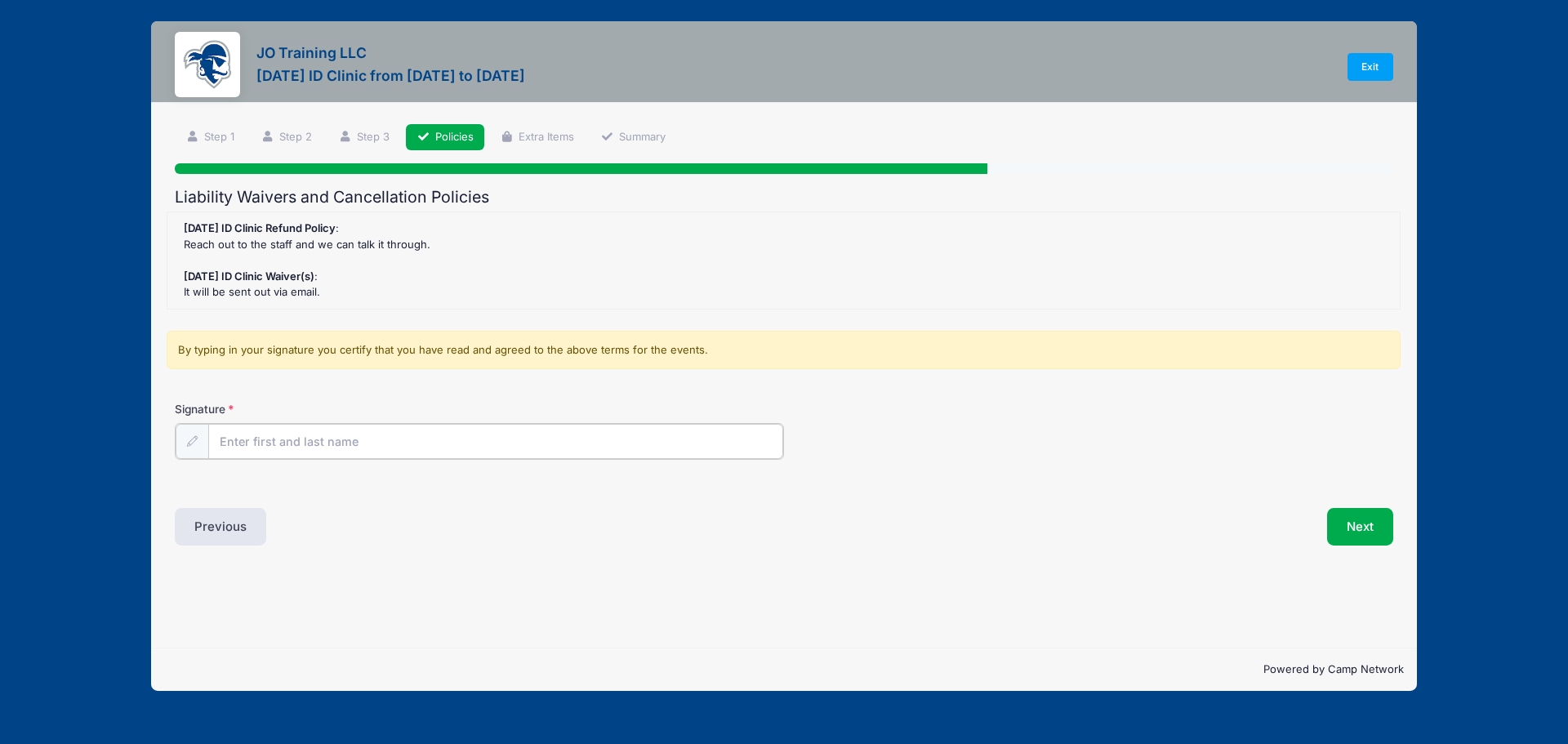
click at [395, 442] on input "Signature" at bounding box center [495, 441] width 575 height 35
type input "Catherine Petillo"
click at [1349, 525] on button "Next" at bounding box center [1360, 526] width 66 height 38
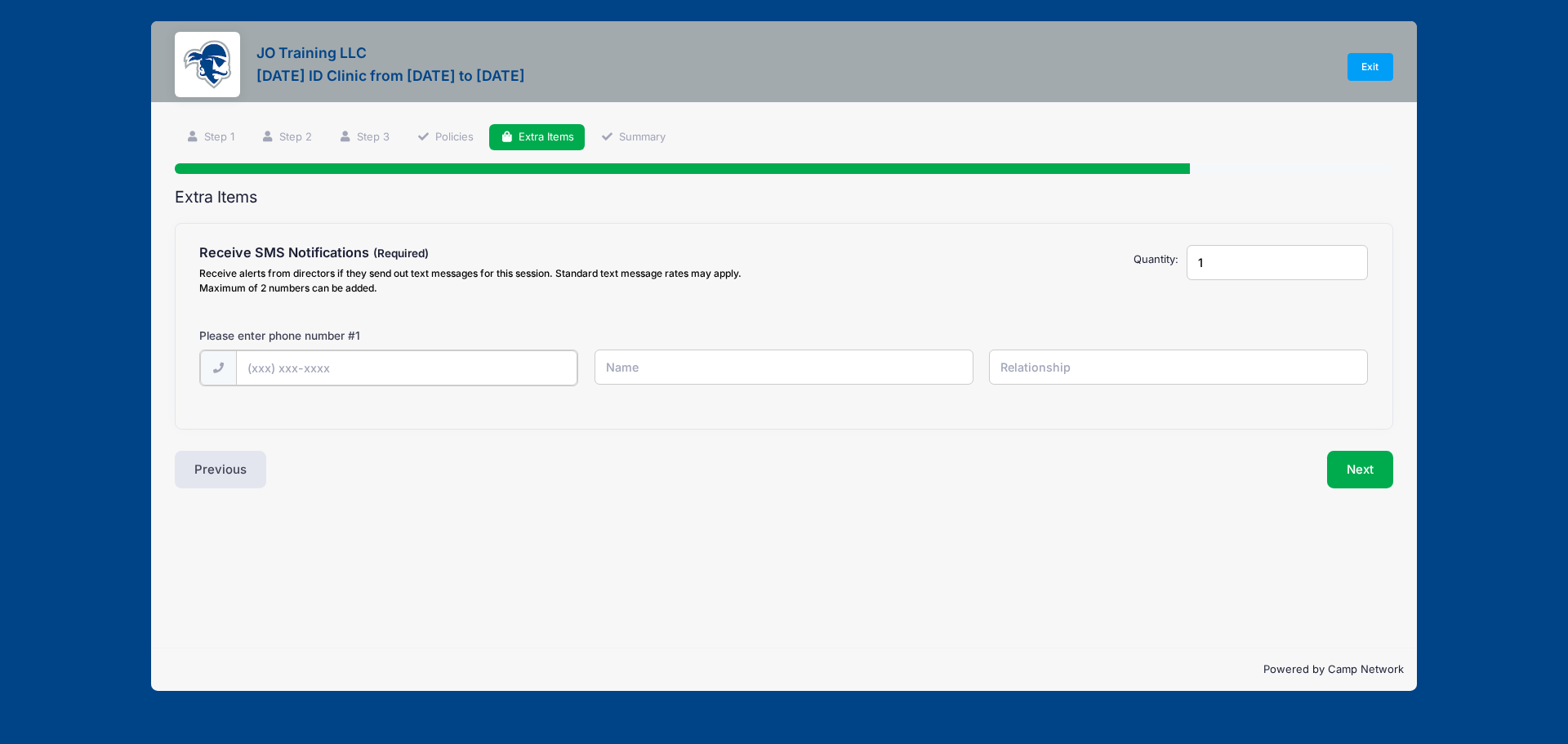
click at [0, 0] on input "text" at bounding box center [0, 0] width 0 height 0
type input "(732) 496-1159"
drag, startPoint x: 646, startPoint y: 368, endPoint x: 313, endPoint y: 356, distance: 333.2
click at [313, 356] on div "(732) 496-1159 Jessica Petillo" at bounding box center [784, 377] width 1185 height 56
type input "Cathy Petillo"
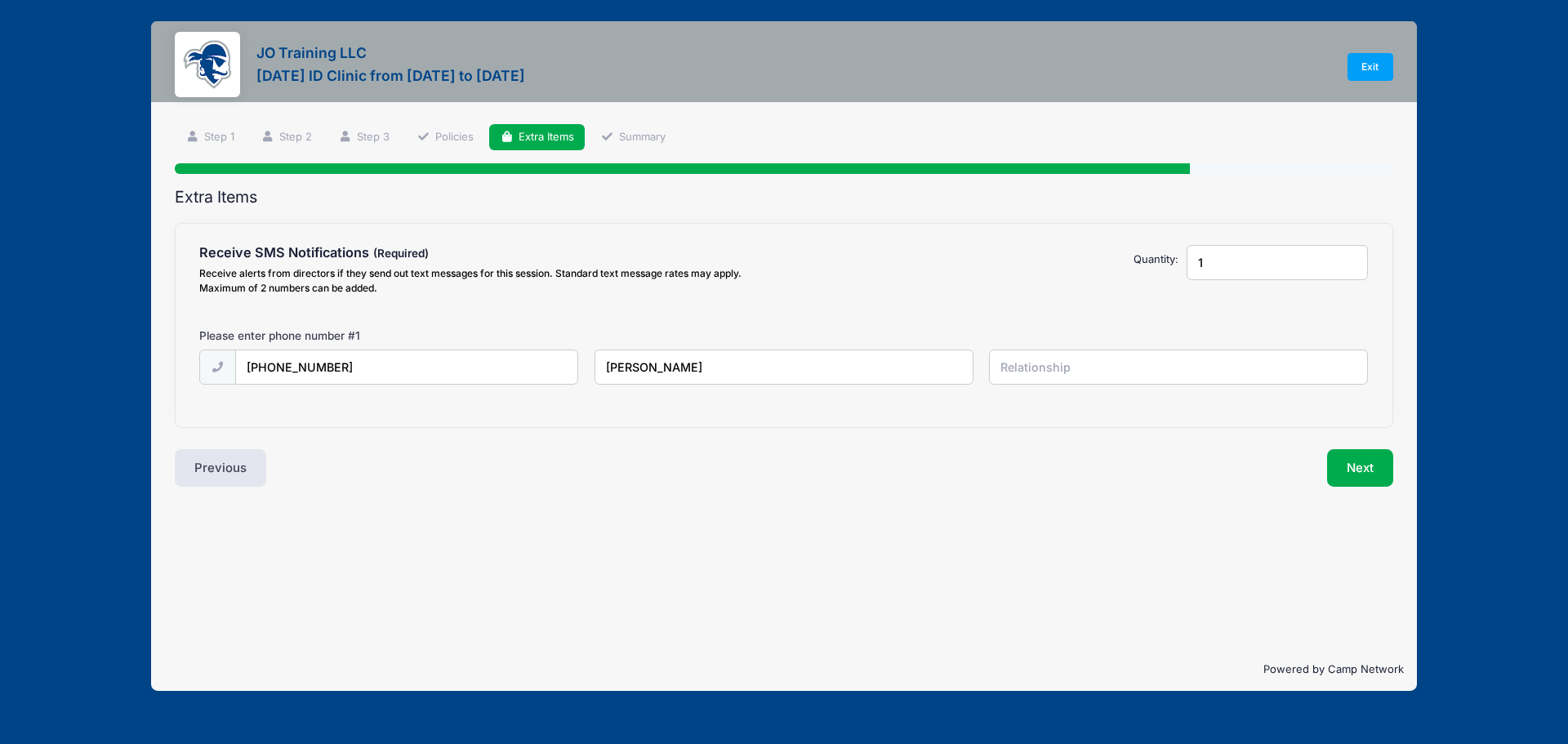
type input ","
type input "m"
type input "Mother"
click at [994, 573] on div "Step 5 /7 Step 1 Step 2 Step 3 Policies Extra Items Summary Participant Informa…" at bounding box center [784, 375] width 1266 height 545
click at [1345, 459] on button "Next" at bounding box center [1360, 468] width 66 height 38
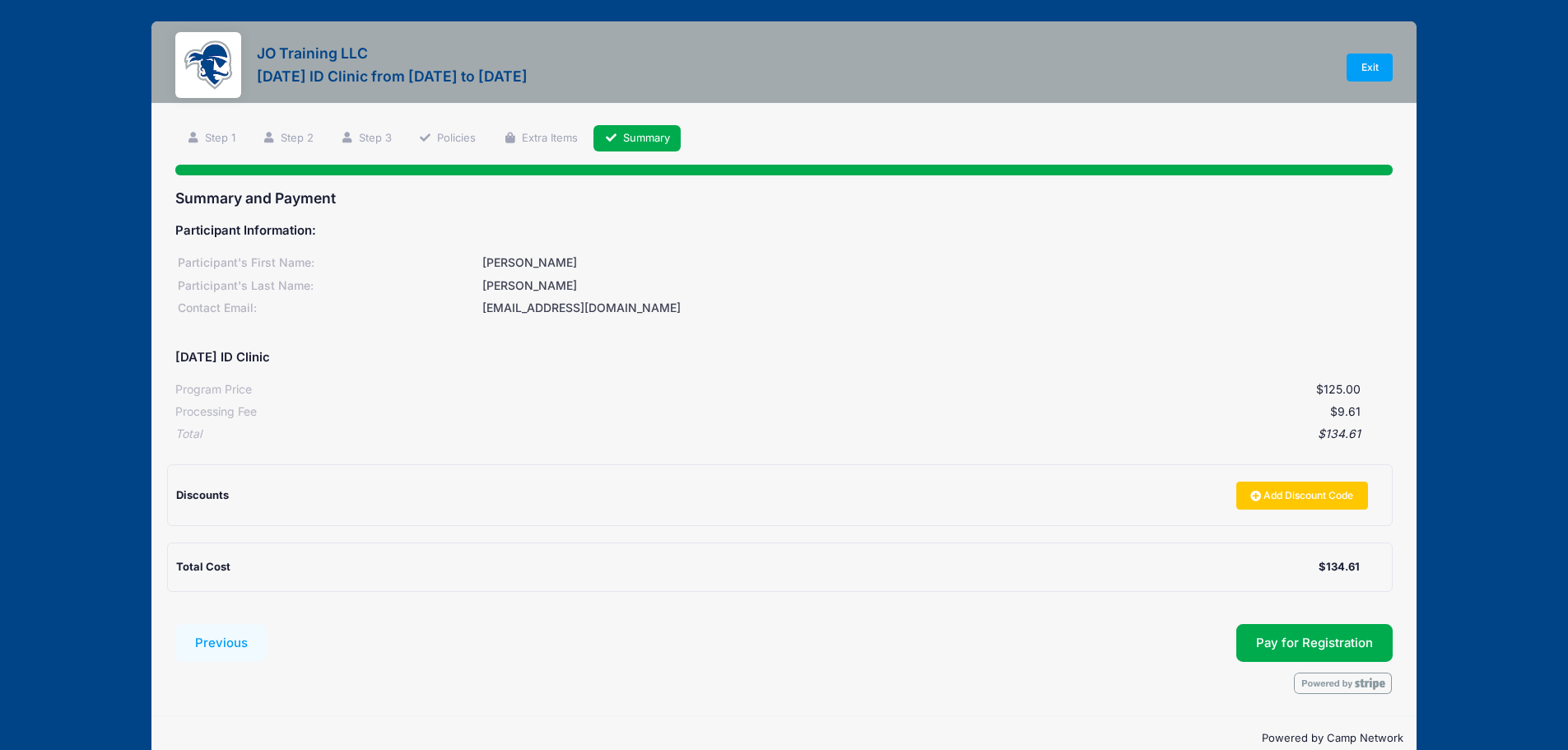
scroll to position [30, 0]
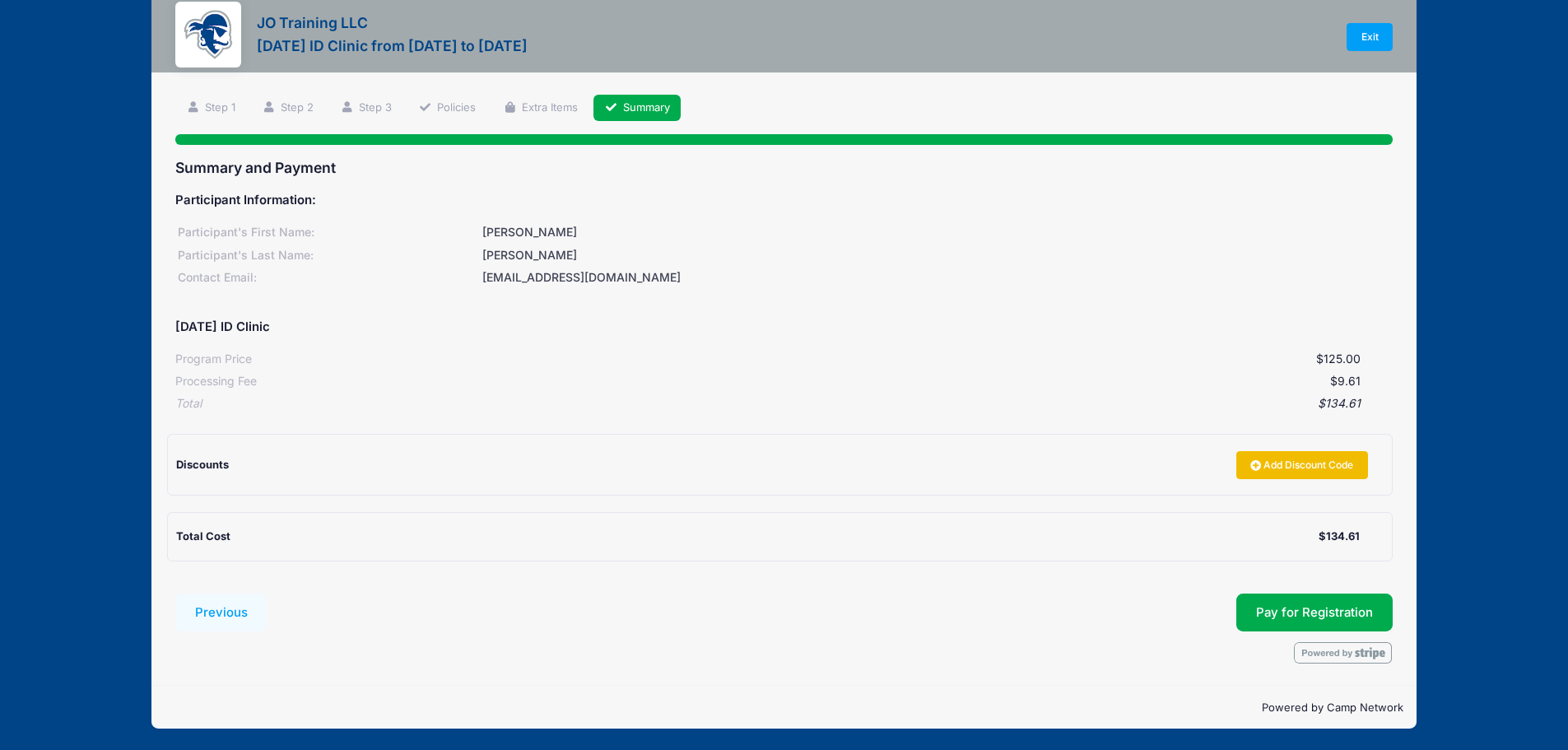
click at [1278, 456] on link "Add Discount Code" at bounding box center [1301, 465] width 131 height 28
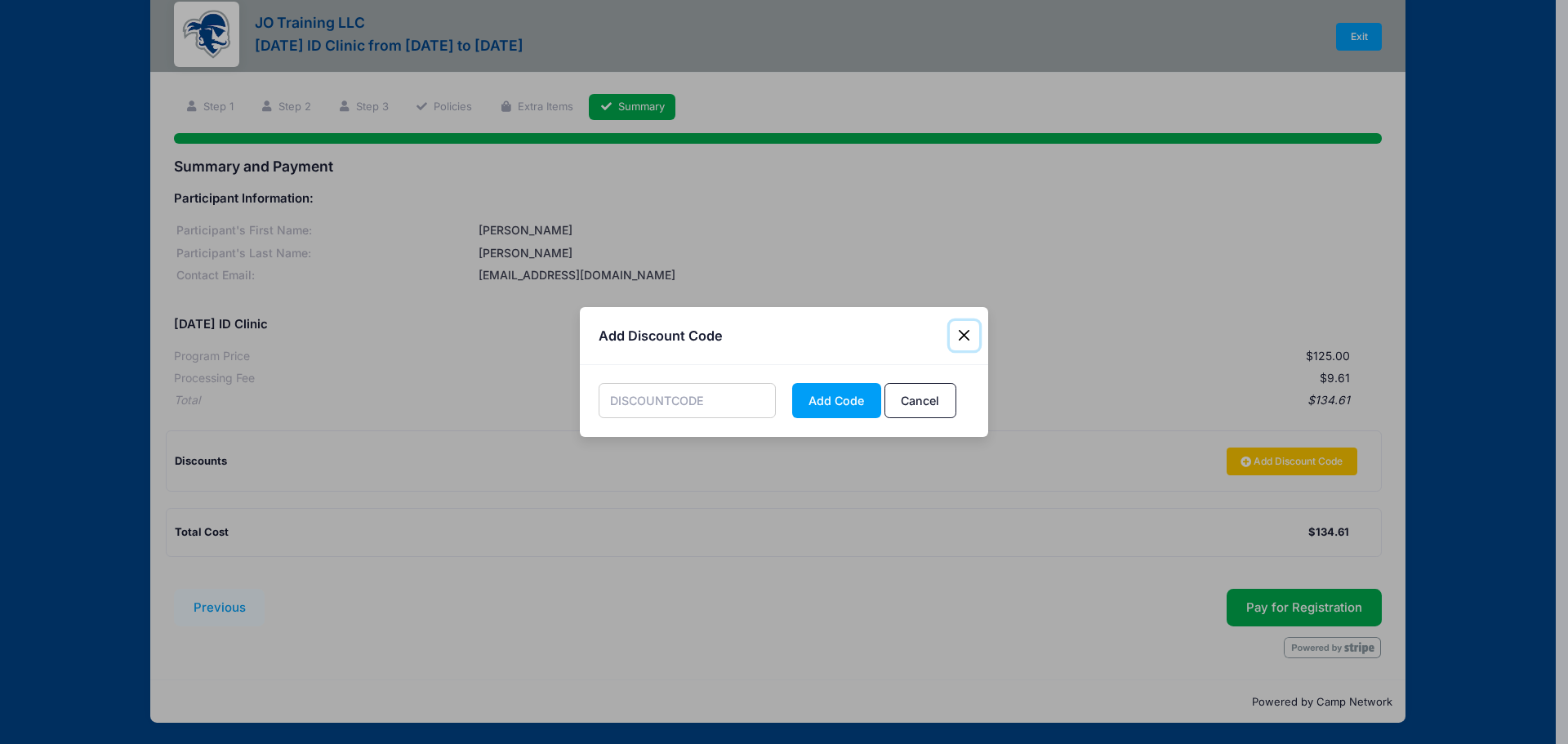
click at [963, 336] on button "Close" at bounding box center [965, 336] width 29 height 29
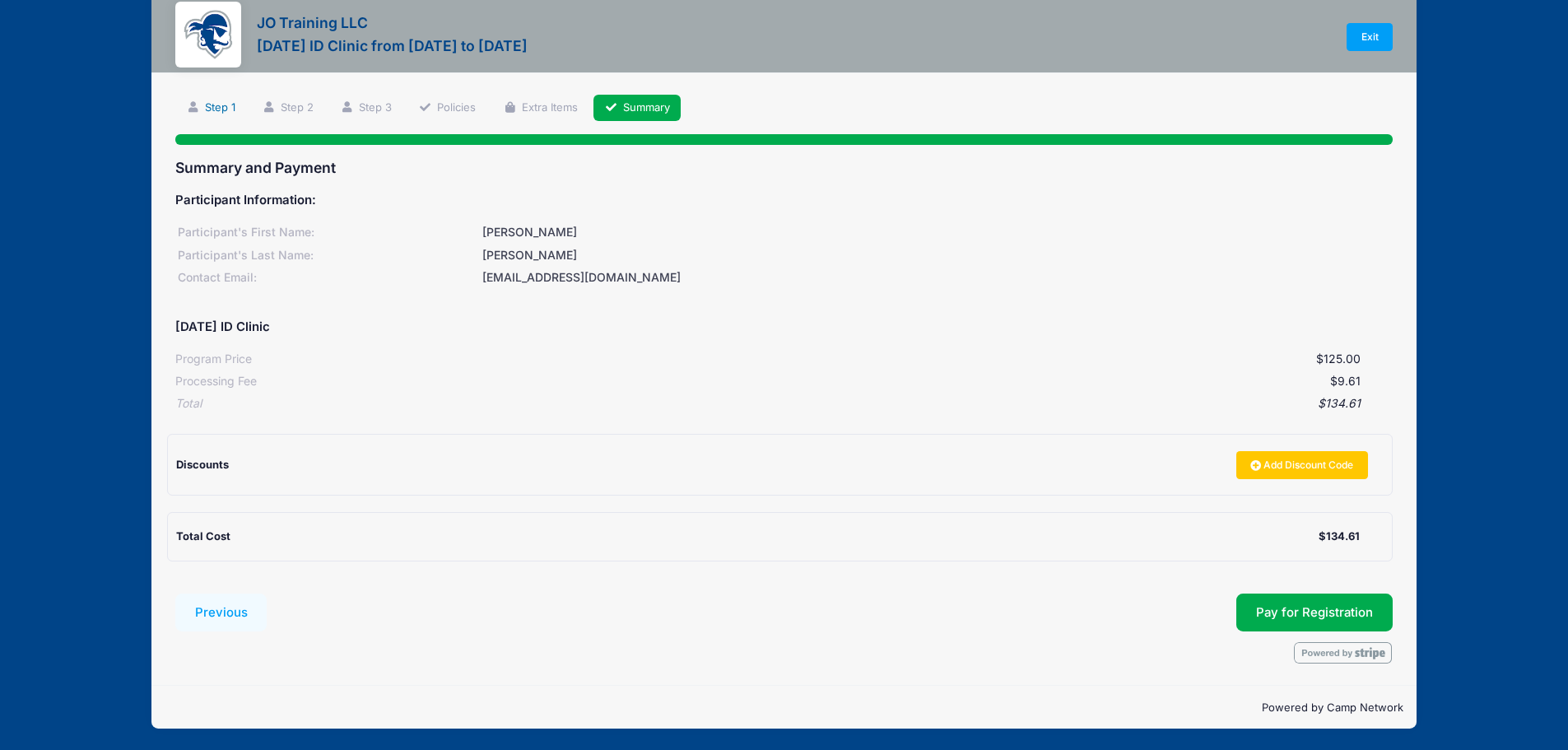
click at [228, 106] on link "Step 1" at bounding box center [210, 108] width 70 height 27
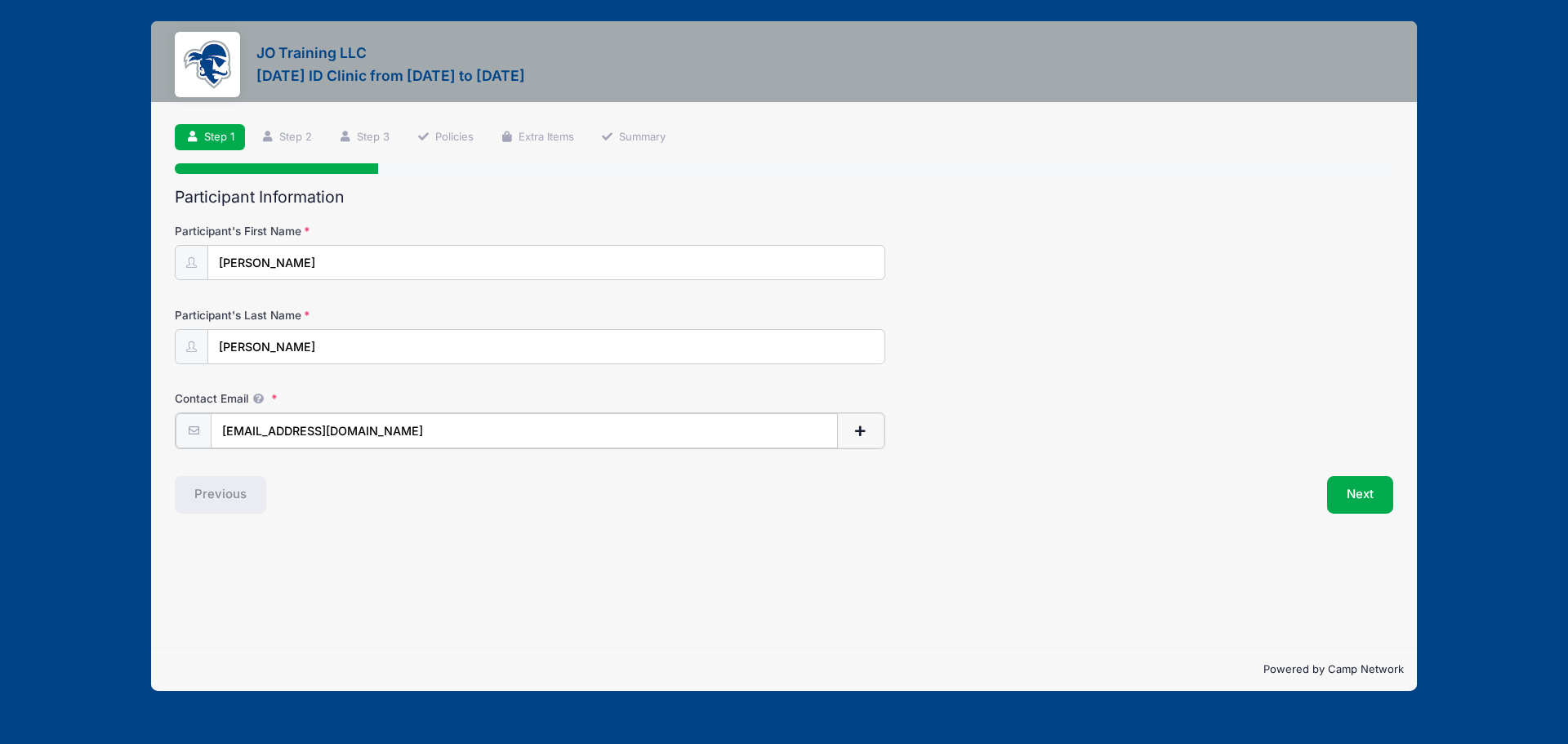
click at [363, 434] on input "[EMAIL_ADDRESS][DOMAIN_NAME]" at bounding box center [524, 431] width 627 height 35
drag, startPoint x: 363, startPoint y: 435, endPoint x: 108, endPoint y: 443, distance: 255.1
click at [108, 443] on div "JO Training LLC August 15, 2025 ID Clinic from 08/15 to 08/15/2025 Exit Step 1 …" at bounding box center [784, 356] width 1519 height 712
type input "b"
type input "bridgetp102308@icloud.com"
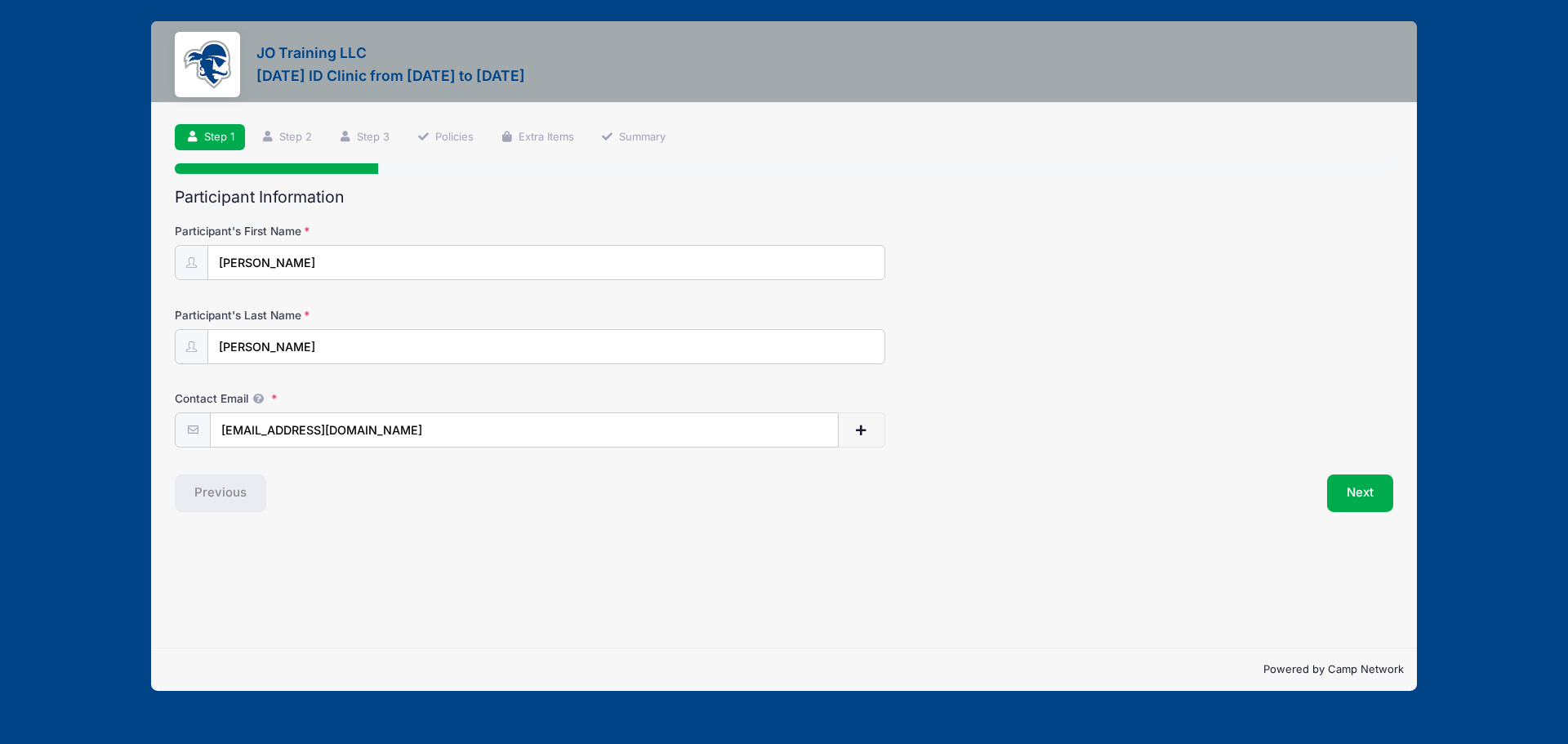
click at [467, 535] on div "Step 1 /7 Step 1 Step 2 Step 3 Policies Extra Items Summary Participant Informa…" at bounding box center [784, 375] width 1266 height 545
click at [1357, 477] on button "Next" at bounding box center [1360, 494] width 66 height 38
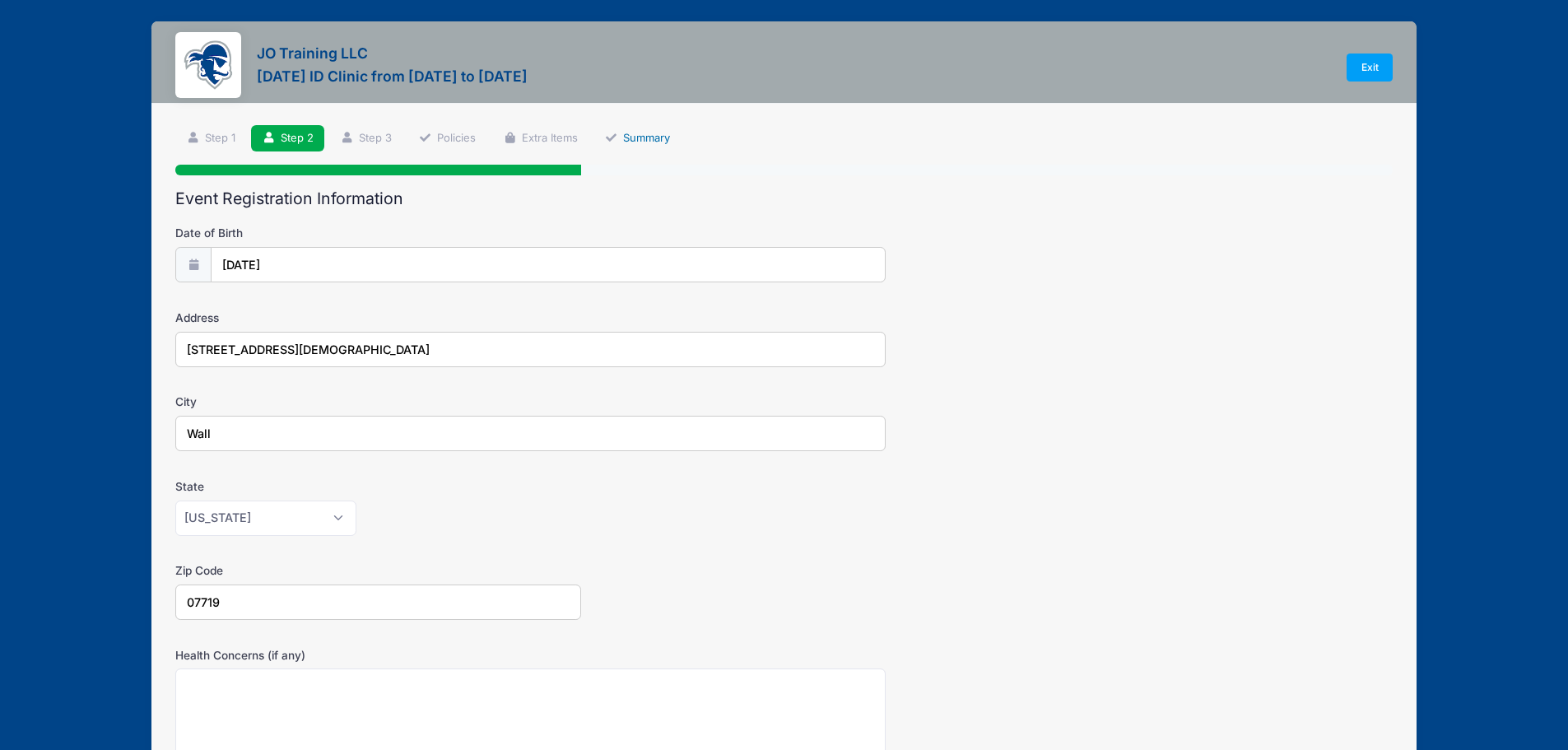
click at [636, 136] on link "Summary" at bounding box center [637, 138] width 87 height 27
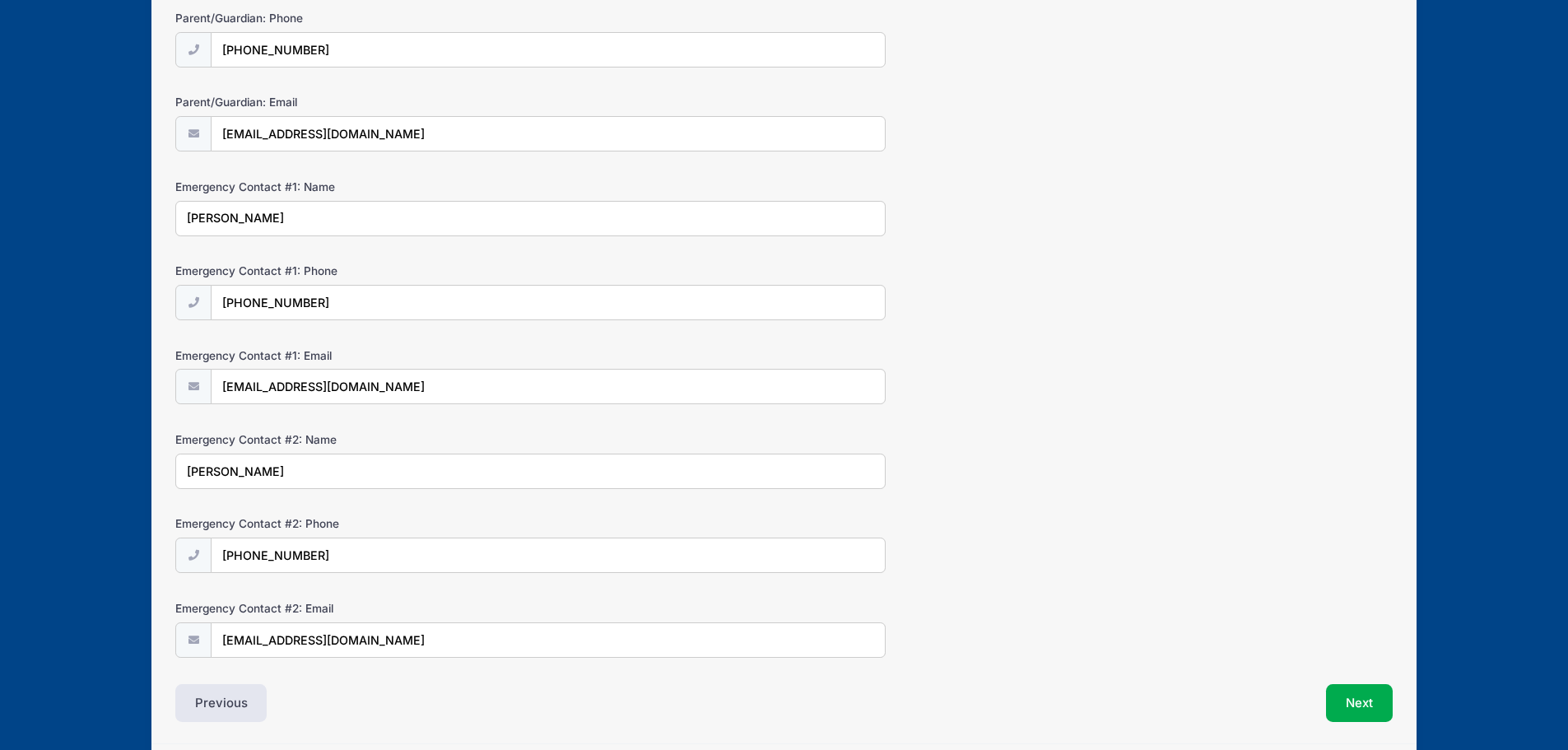
scroll to position [358, 0]
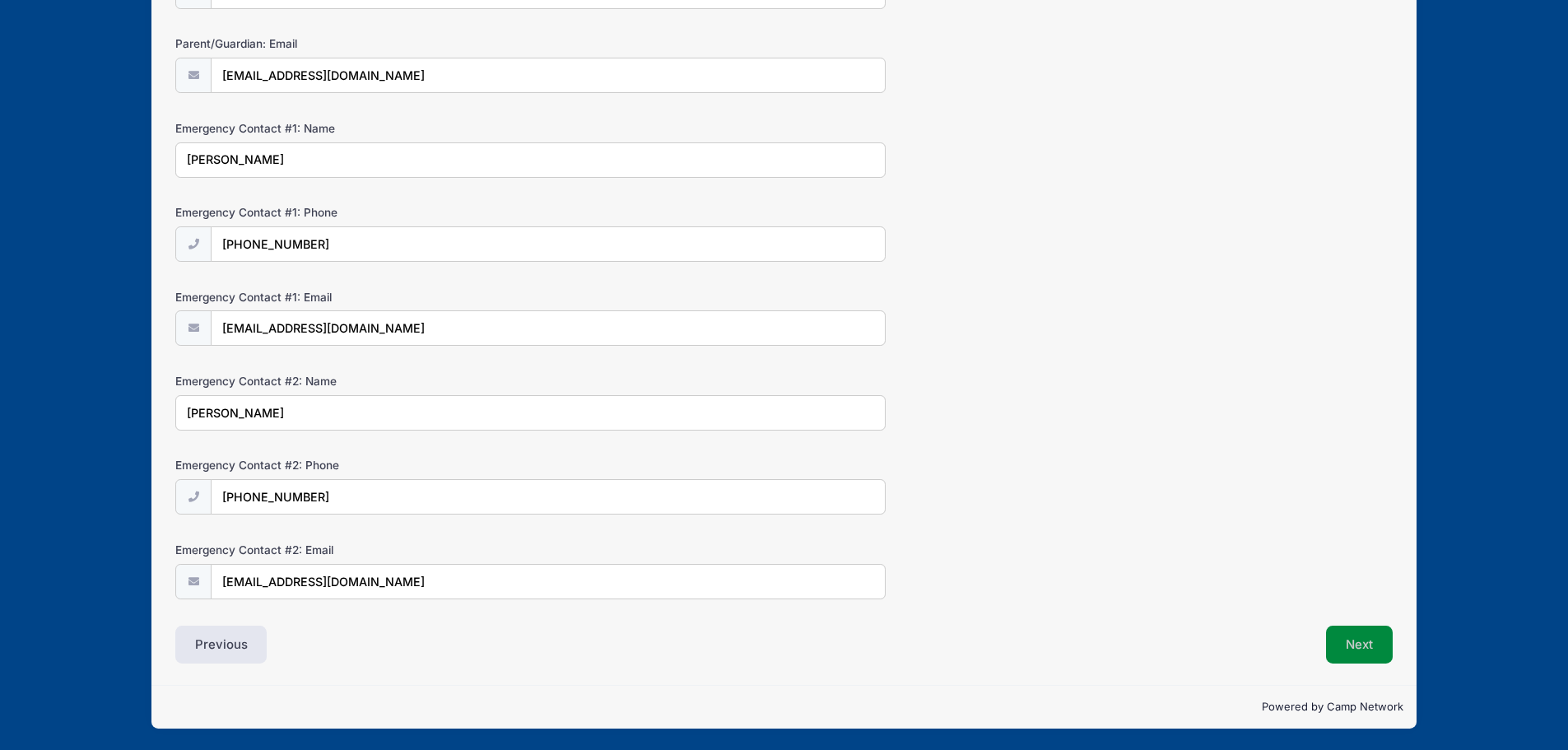
click at [1345, 644] on button "Next" at bounding box center [1359, 645] width 67 height 38
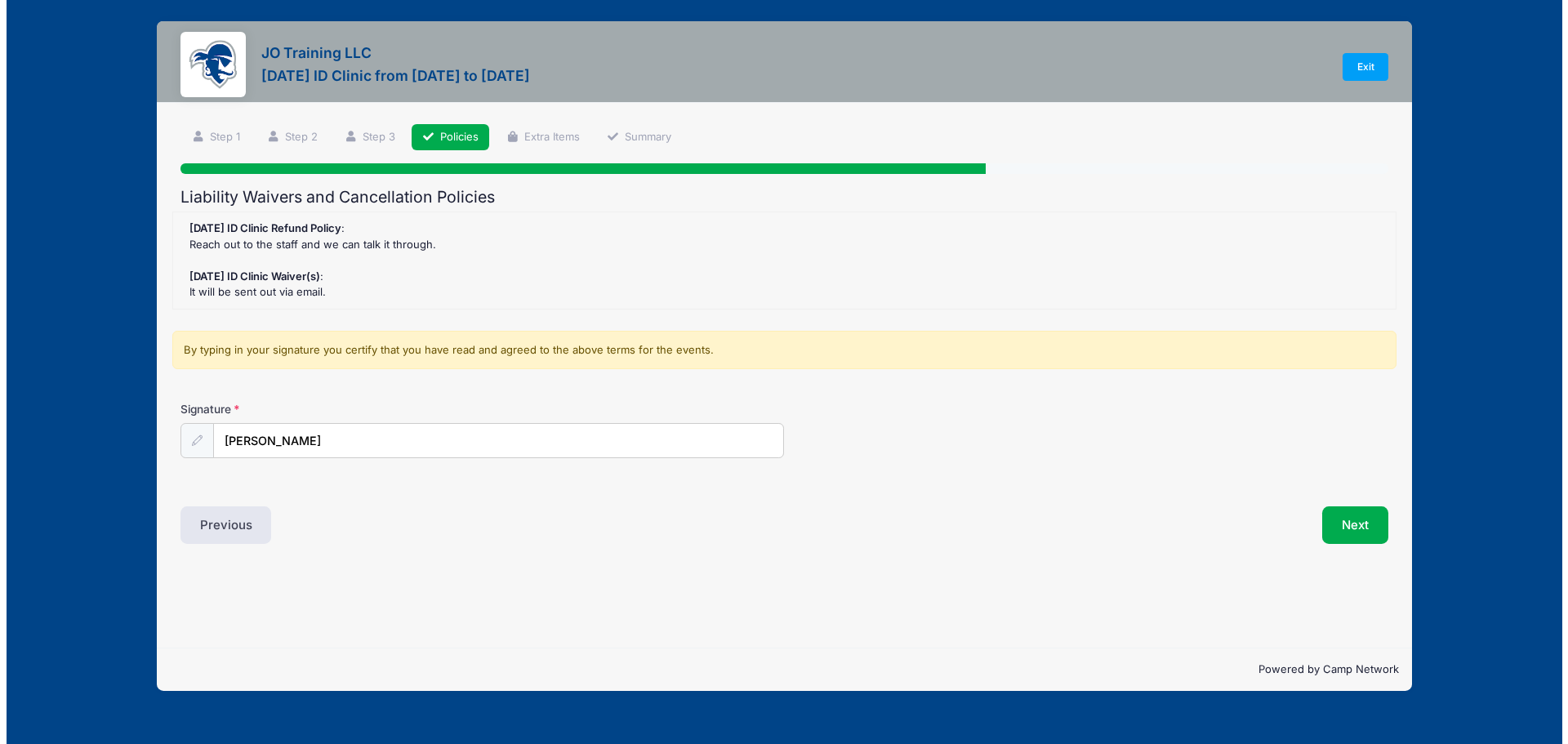
scroll to position [0, 0]
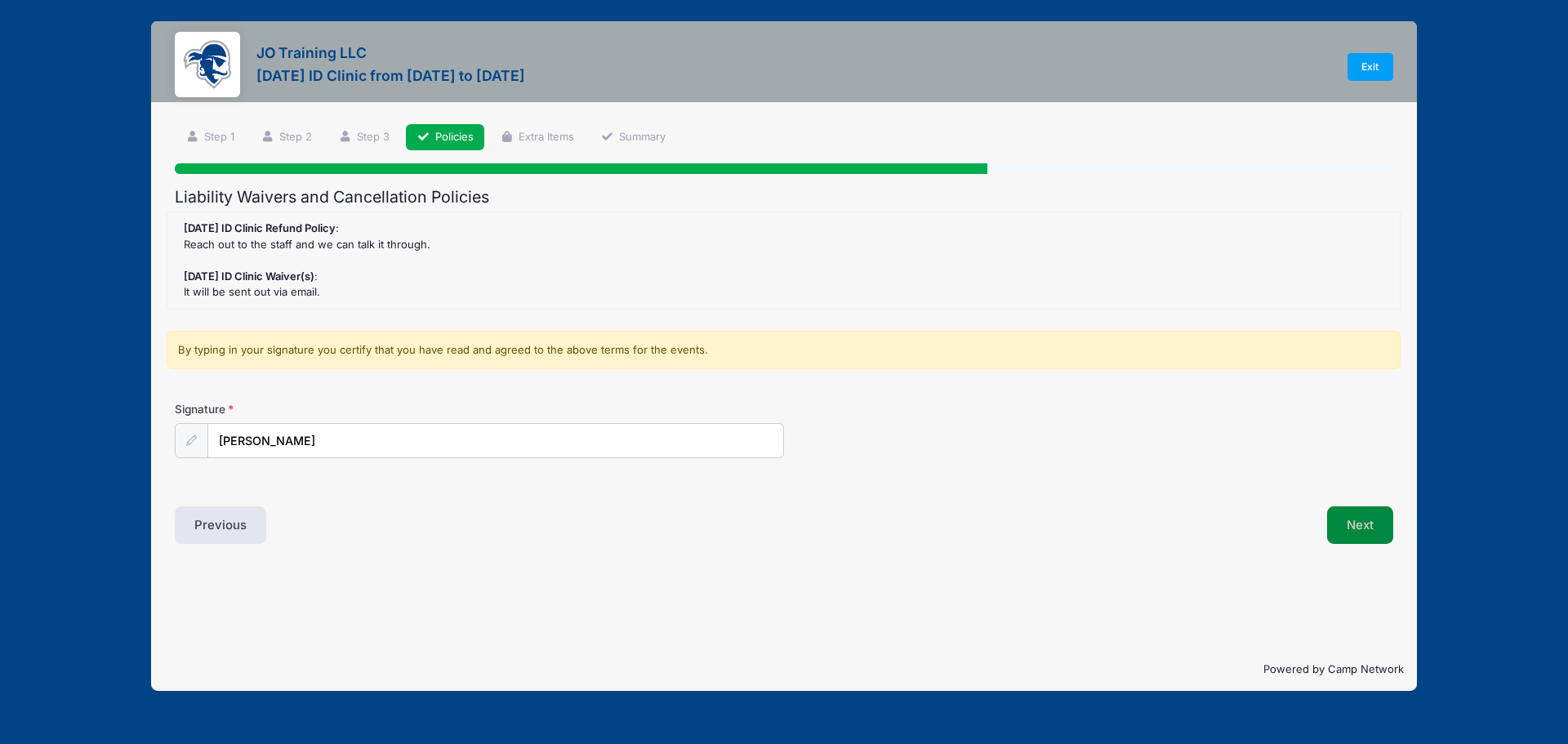
click at [1366, 529] on button "Next" at bounding box center [1360, 526] width 66 height 38
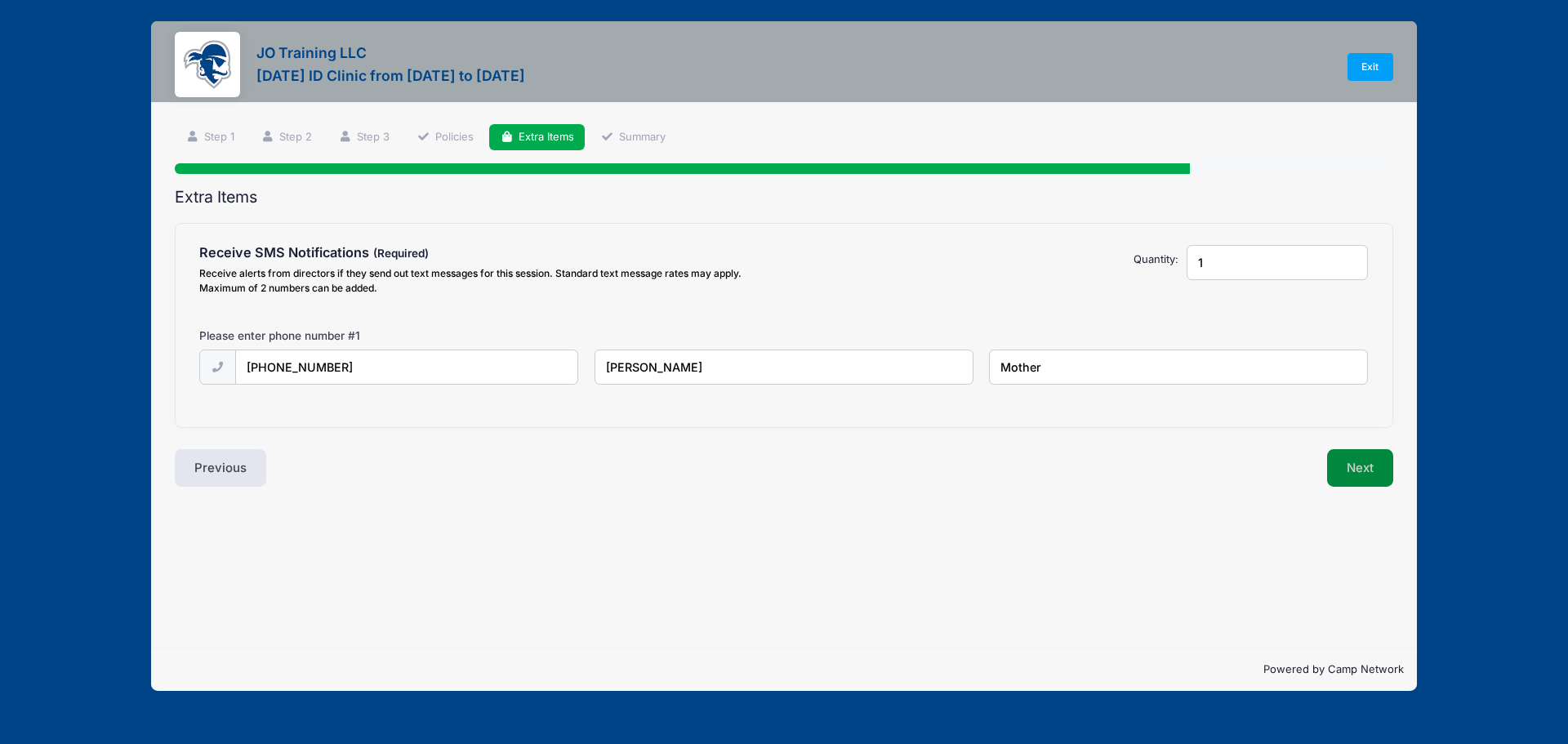
click at [1356, 468] on button "Next" at bounding box center [1360, 468] width 66 height 38
